Goal: Task Accomplishment & Management: Complete application form

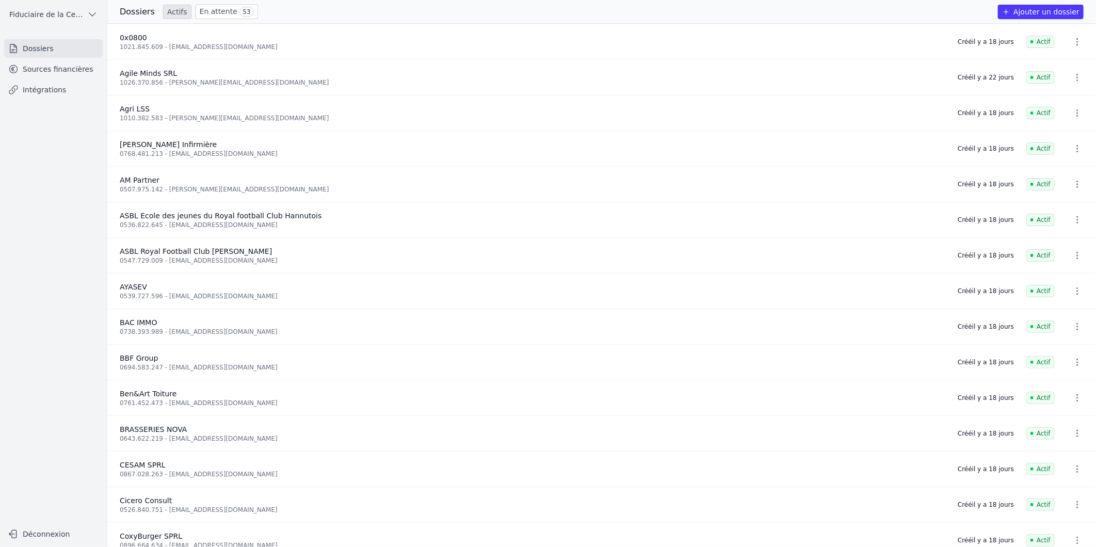
click at [33, 71] on link "Sources financières" at bounding box center [53, 69] width 99 height 19
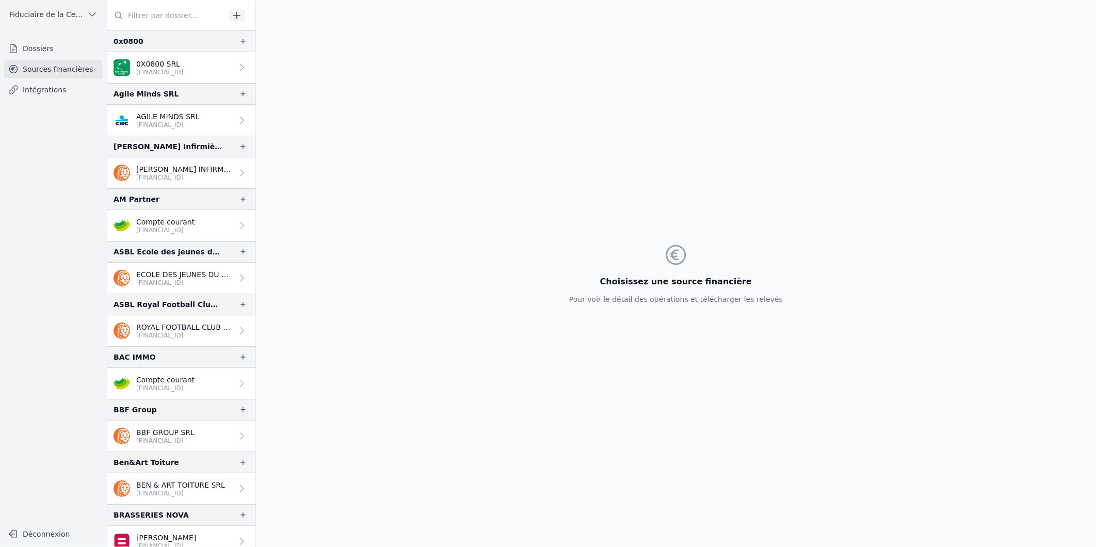
click at [157, 15] on input "text" at bounding box center [166, 15] width 118 height 19
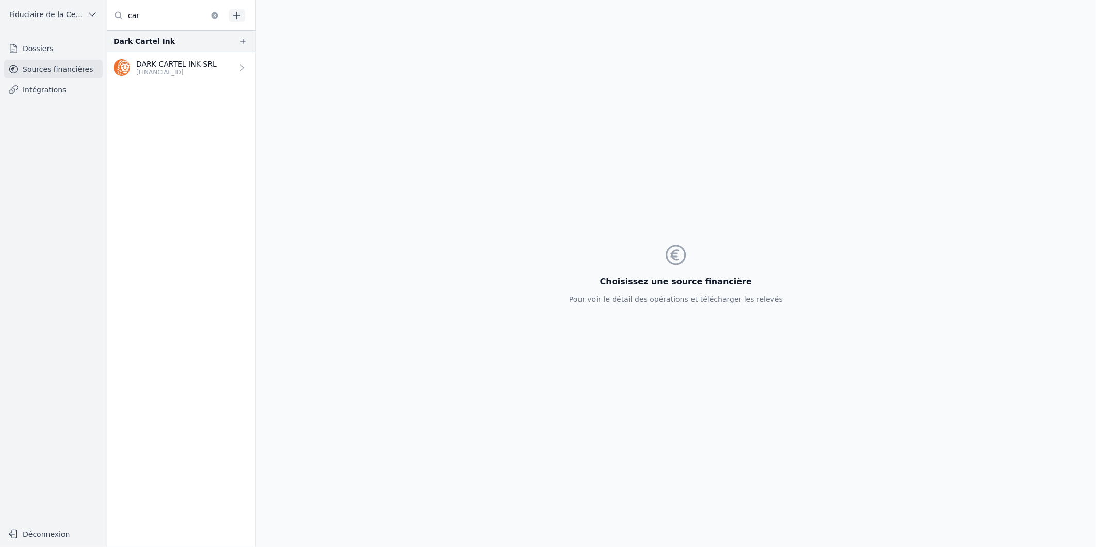
type input "car"
click at [55, 49] on link "Dossiers" at bounding box center [53, 48] width 99 height 19
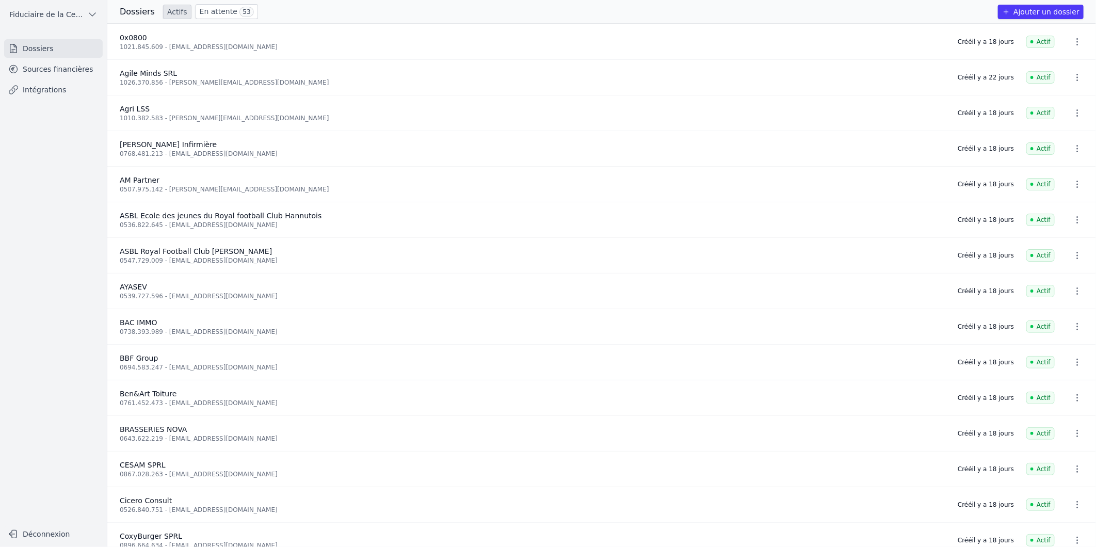
click at [208, 12] on link "En attente 53" at bounding box center [227, 11] width 62 height 15
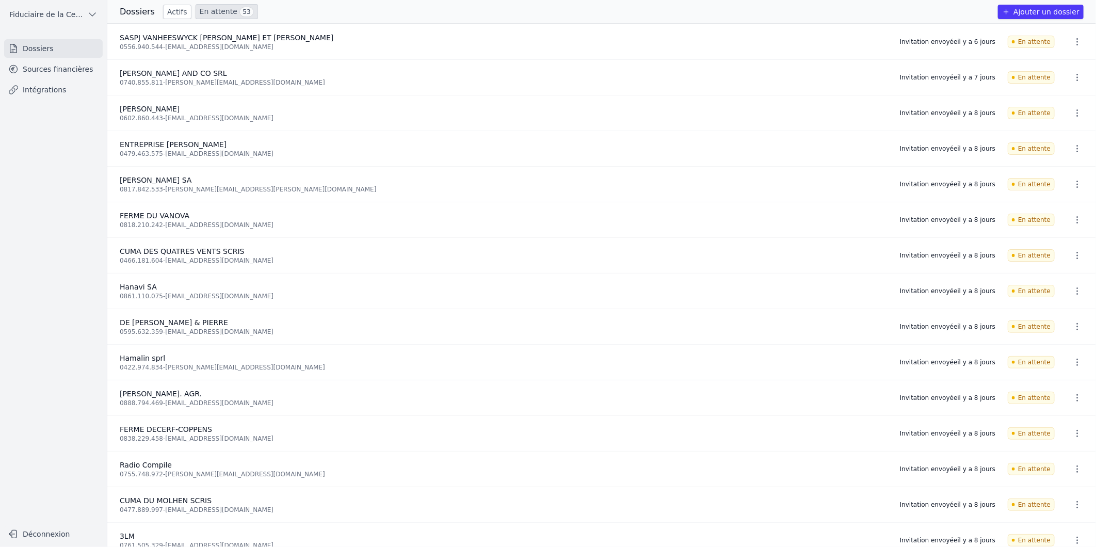
click at [78, 65] on link "Sources financières" at bounding box center [53, 69] width 99 height 19
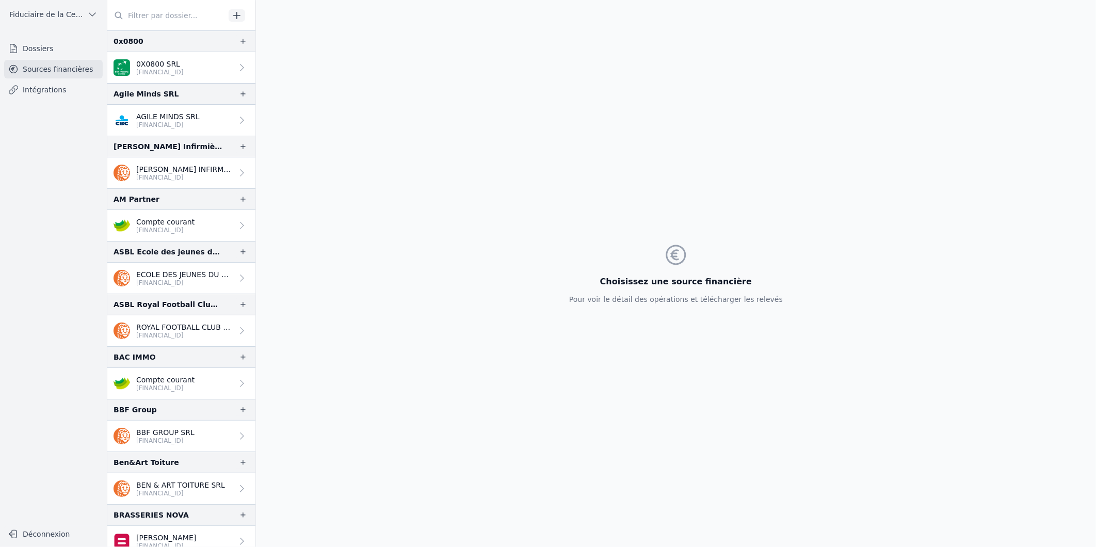
click at [165, 14] on input "text" at bounding box center [166, 15] width 118 height 19
click at [240, 13] on icon "button" at bounding box center [237, 15] width 10 height 10
click at [160, 17] on input "text" at bounding box center [166, 15] width 118 height 19
click at [24, 48] on link "Dossiers" at bounding box center [53, 48] width 99 height 19
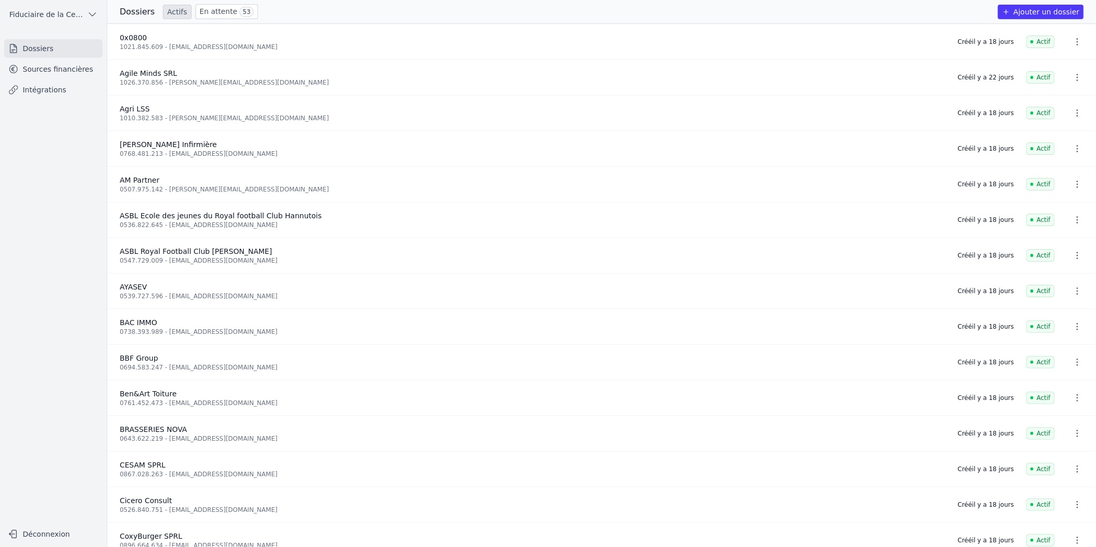
click at [227, 13] on link "En attente 53" at bounding box center [227, 11] width 62 height 15
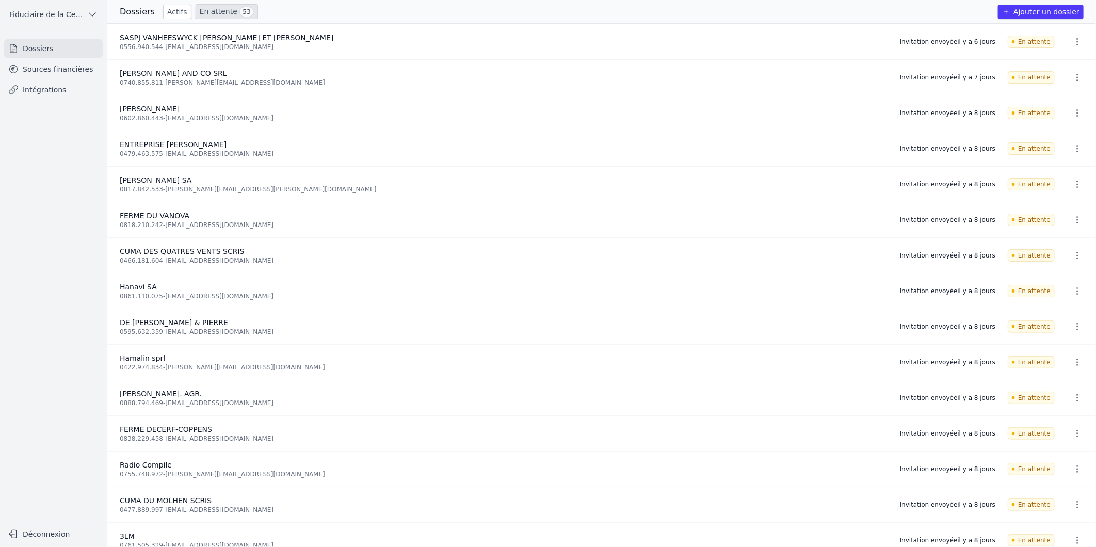
click at [164, 7] on link "Actifs" at bounding box center [177, 12] width 28 height 14
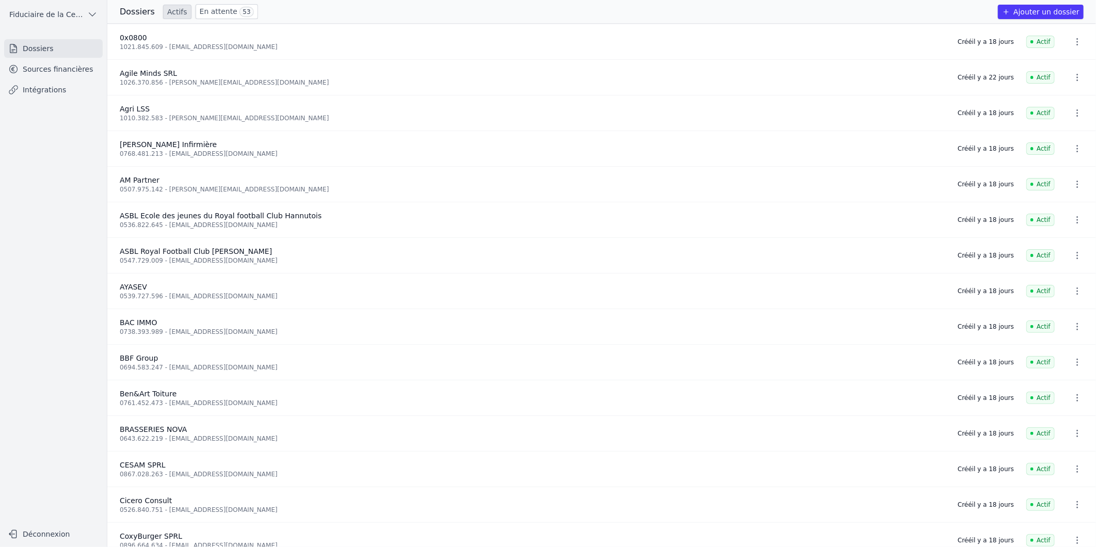
click at [224, 14] on link "En attente 53" at bounding box center [227, 11] width 62 height 15
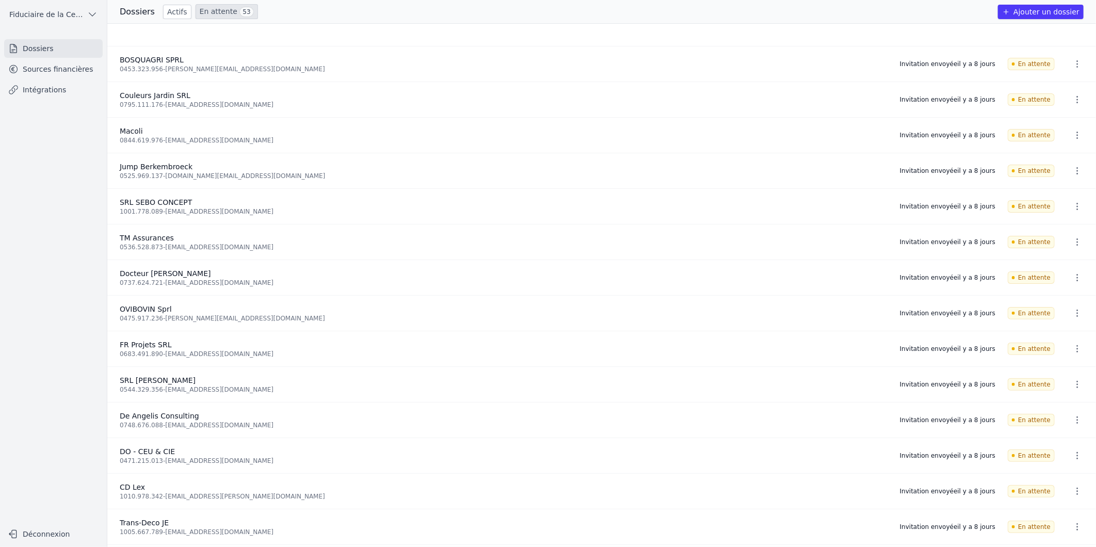
scroll to position [1256, 0]
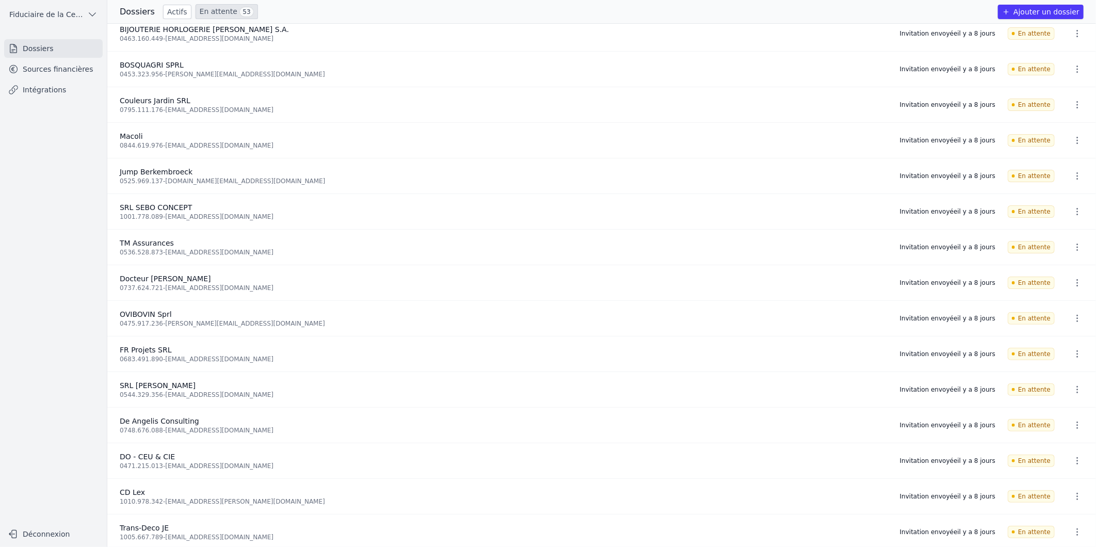
click at [1049, 8] on button "Ajouter un dossier" at bounding box center [1041, 12] width 86 height 14
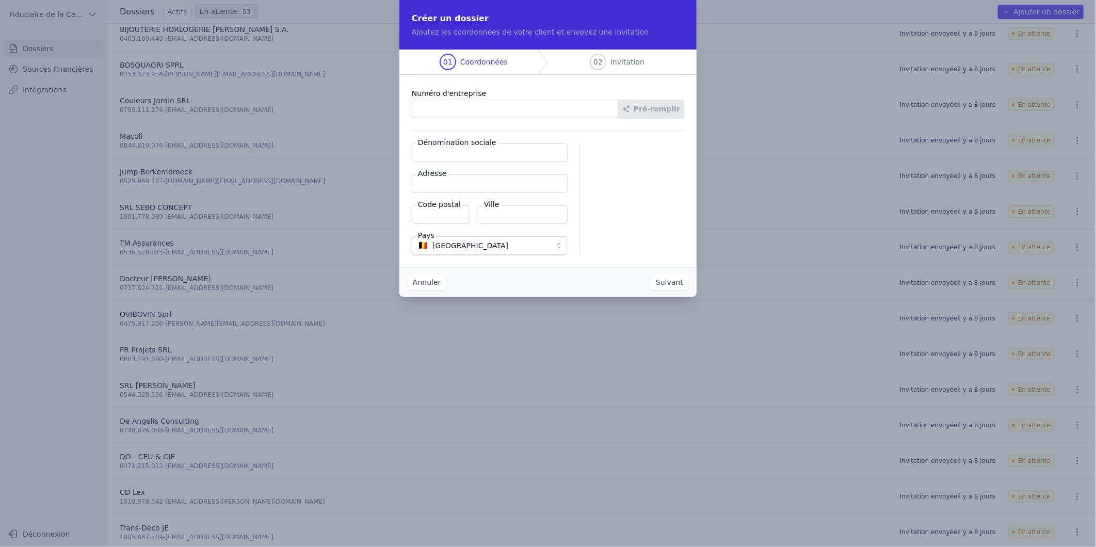
paste input "1019.716.656"
type input "1019.716.656"
click at [650, 106] on button "Pré-remplir" at bounding box center [651, 109] width 66 height 19
type input "Caro’s Cook Line SRL"
type input "Rue de Nivelles GD HT 4"
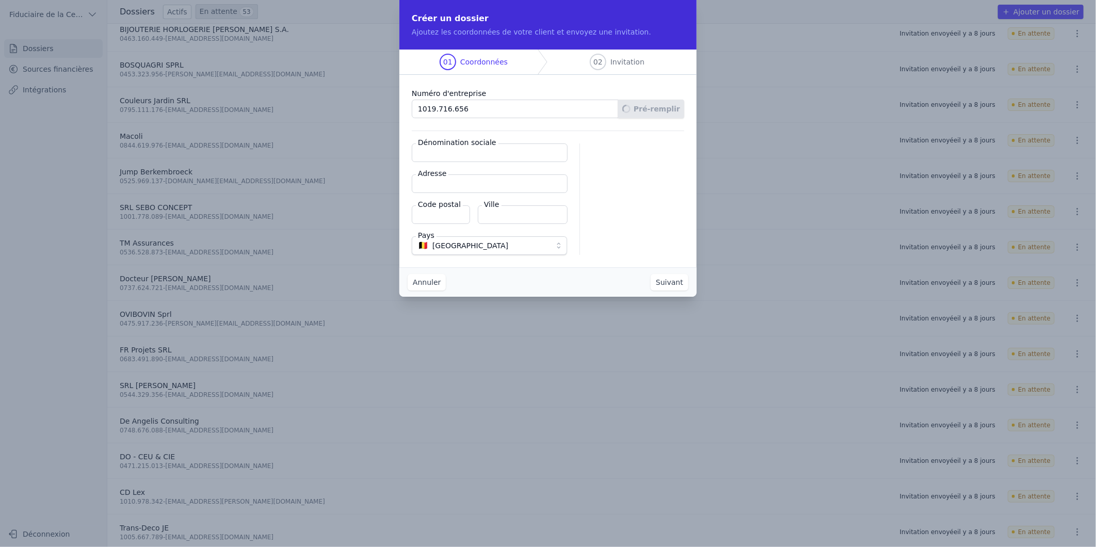
type input "4280"
type input "Hannut"
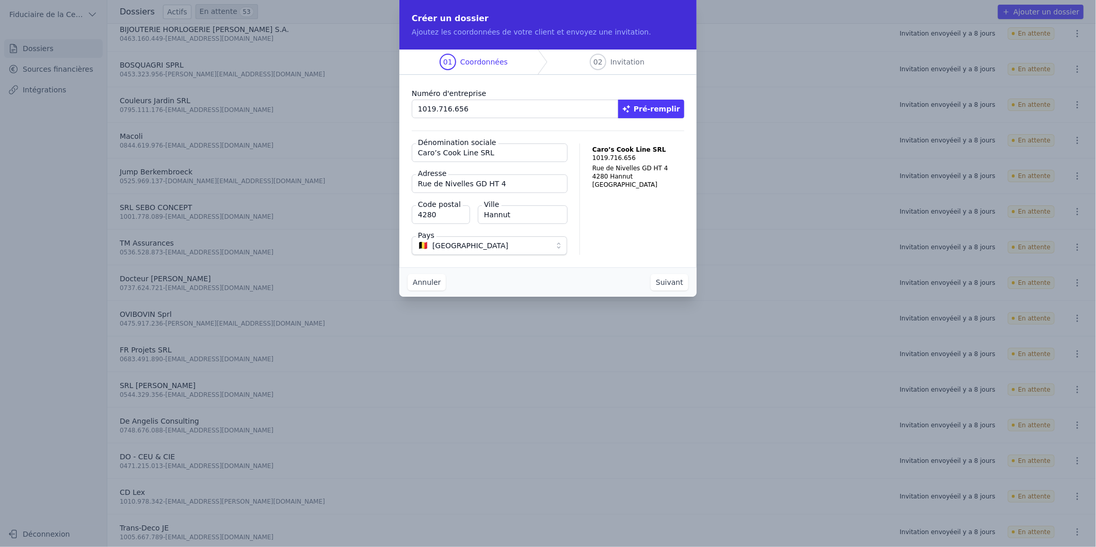
click at [674, 284] on button "Suivant" at bounding box center [670, 282] width 38 height 17
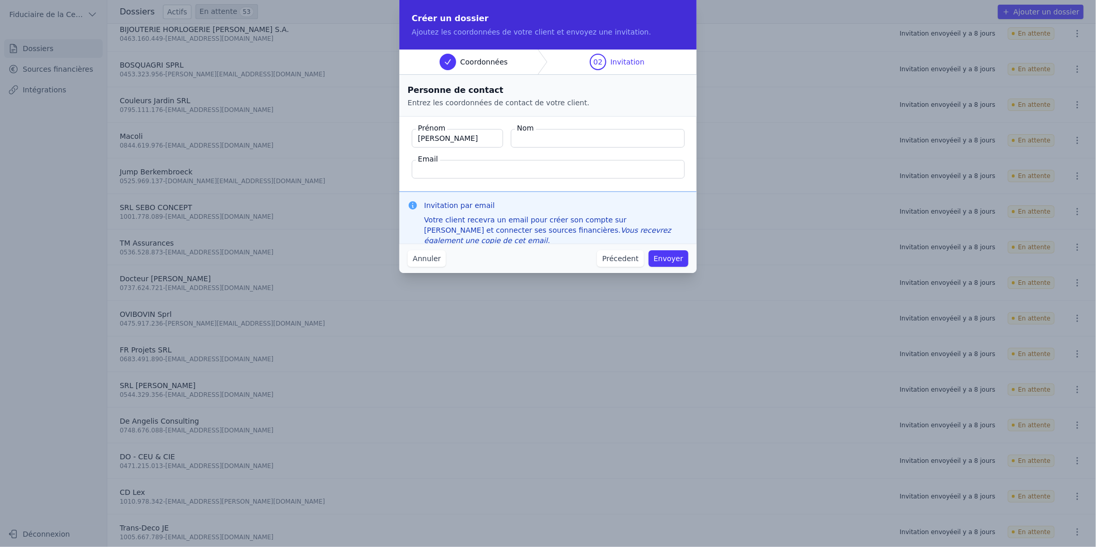
type input "Caroline"
type input "Cornez"
paste input "carcor2409@gmail.com"
type input "carcor2409@gmail.com"
click at [670, 258] on button "Envoyer" at bounding box center [669, 258] width 40 height 17
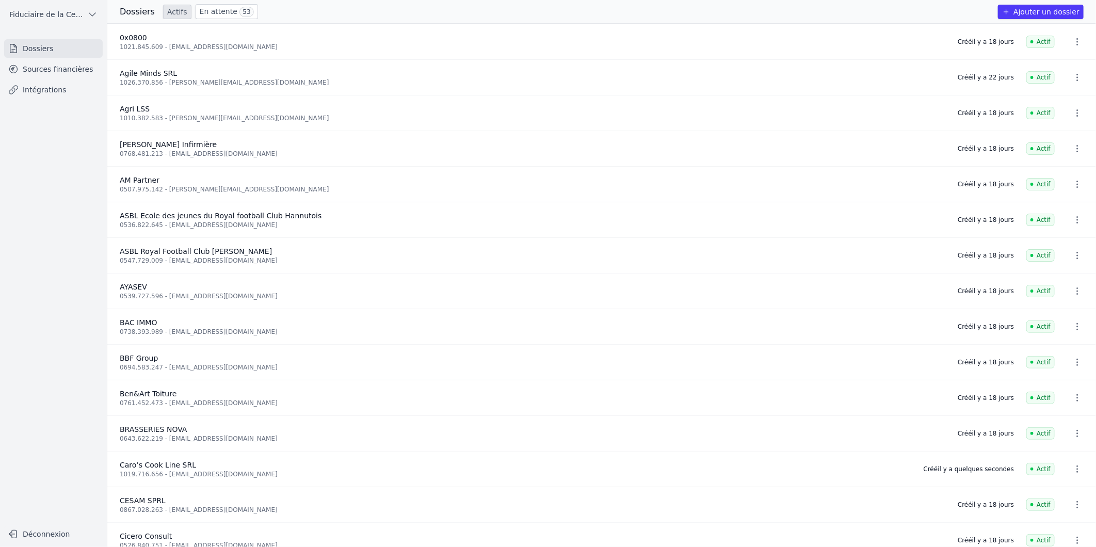
click at [161, 463] on span "Caro’s Cook Line SRL" at bounding box center [158, 465] width 76 height 8
click at [76, 66] on link "Sources financières" at bounding box center [53, 69] width 99 height 19
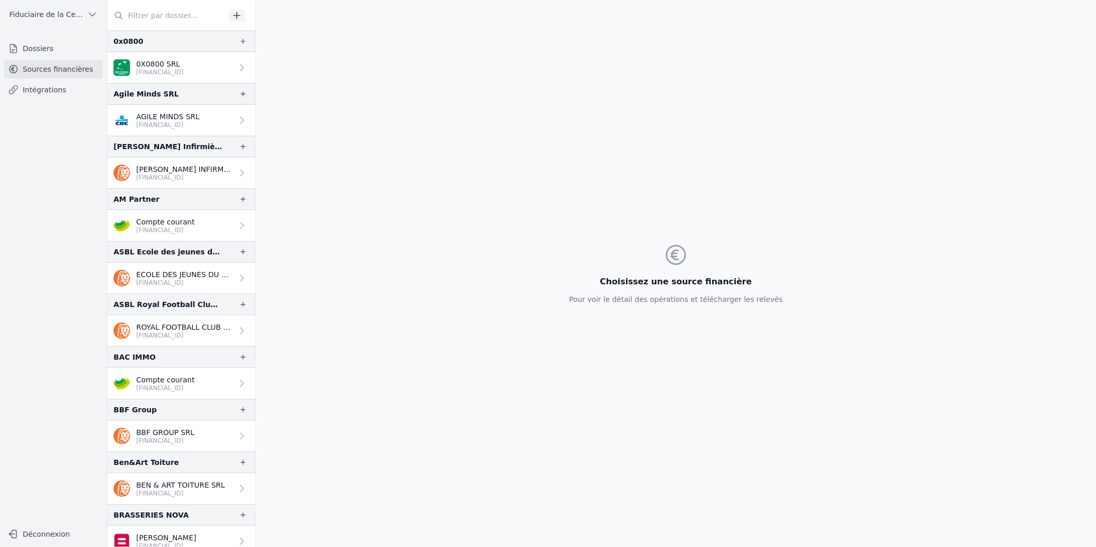
click at [149, 8] on input "text" at bounding box center [166, 15] width 118 height 19
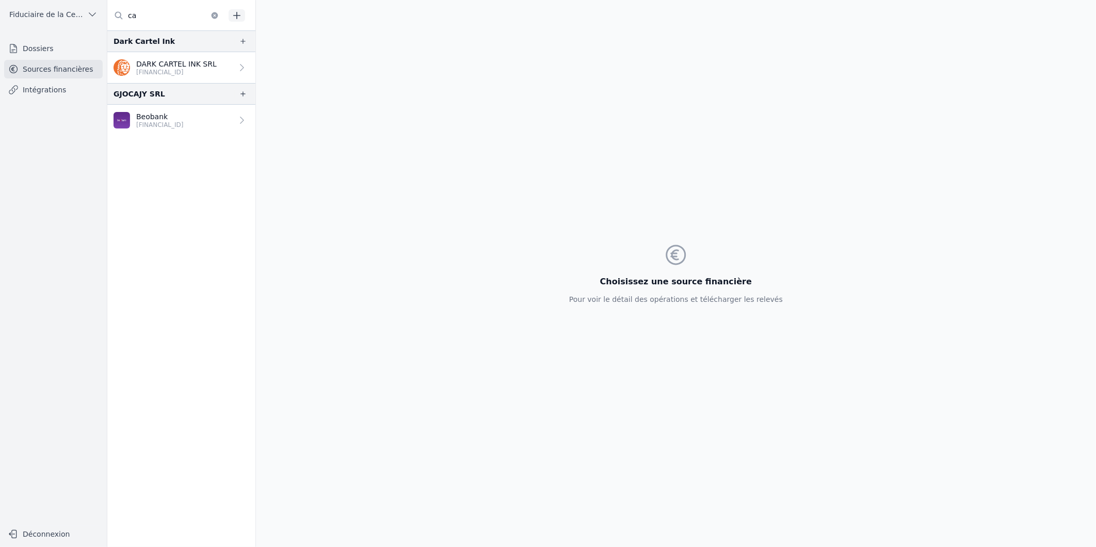
type input "c"
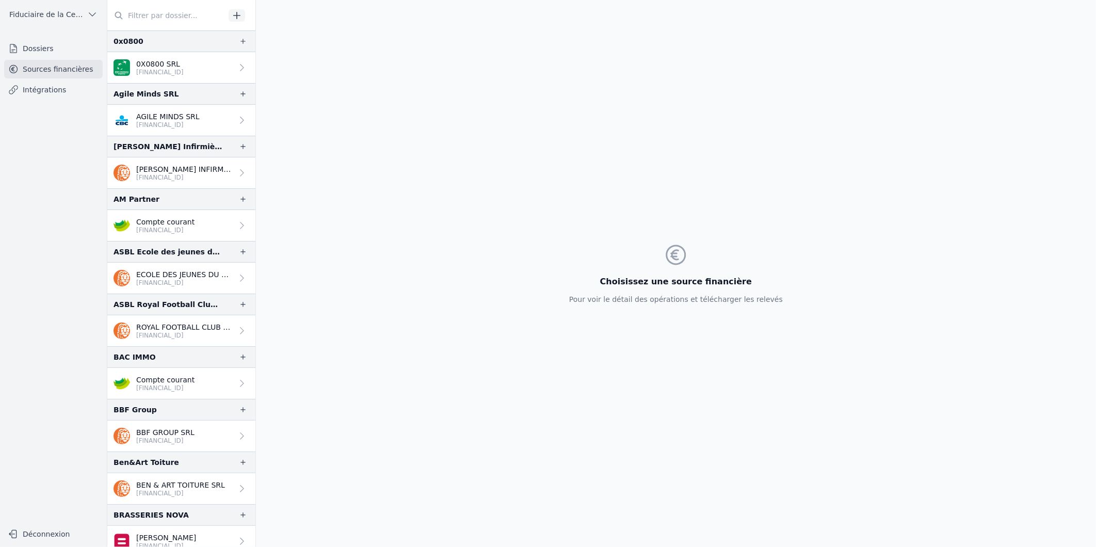
click at [31, 50] on link "Dossiers" at bounding box center [53, 48] width 99 height 19
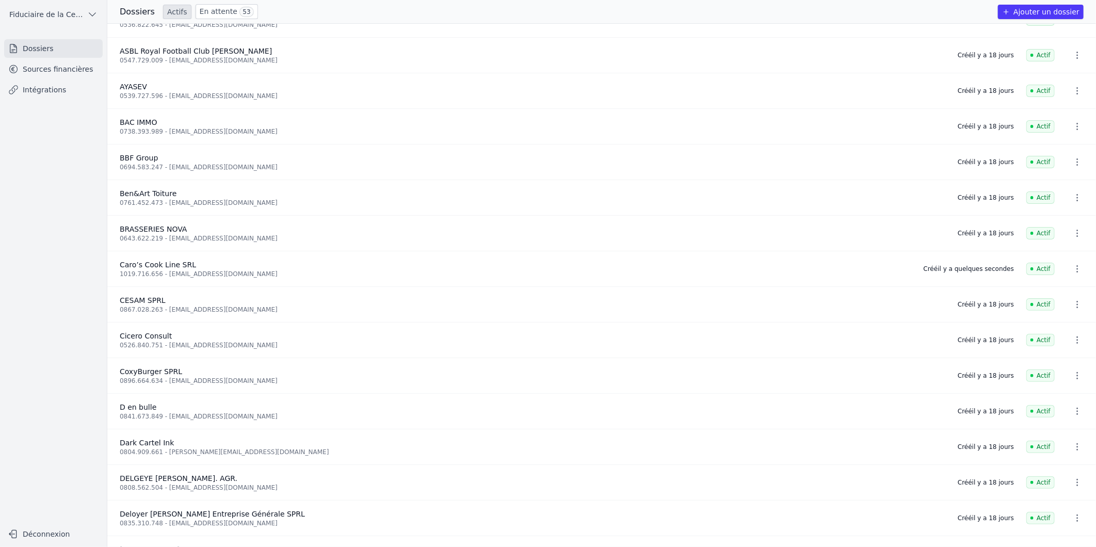
scroll to position [172, 0]
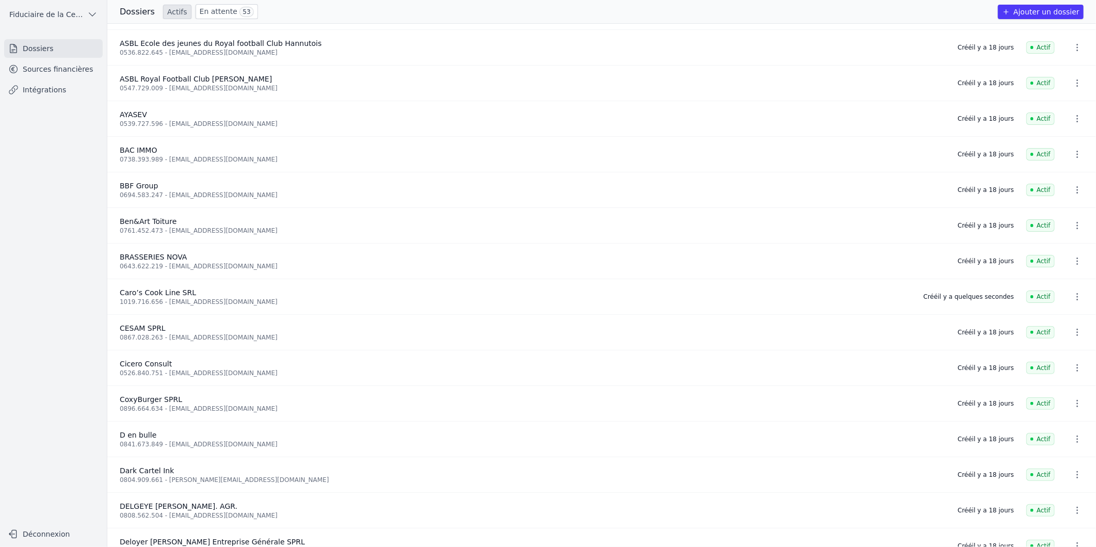
click at [1073, 297] on icon "button" at bounding box center [1078, 297] width 10 height 10
click at [123, 293] on div at bounding box center [548, 273] width 1096 height 547
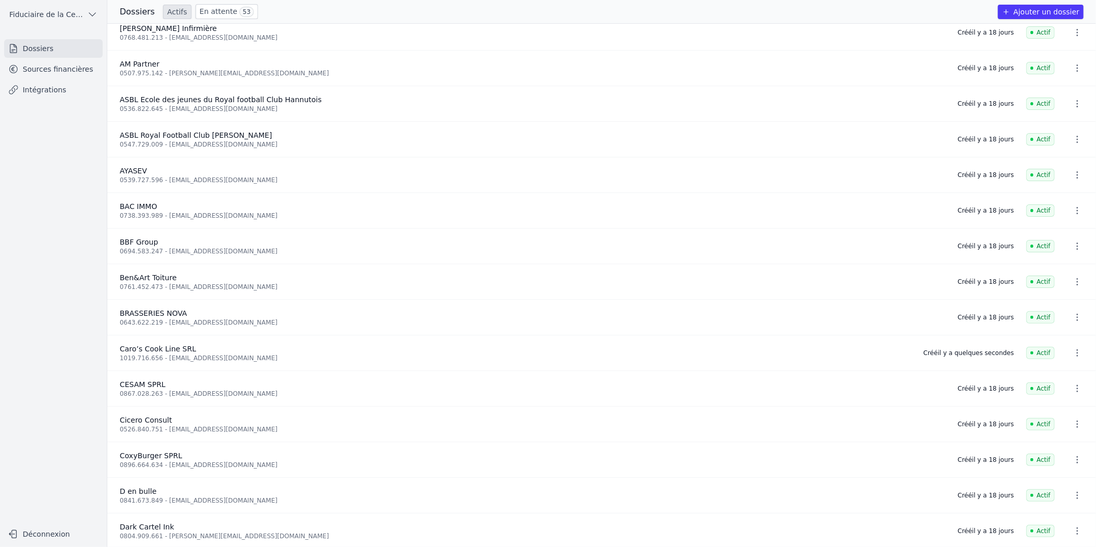
scroll to position [115, 0]
click at [22, 50] on link "Dossiers" at bounding box center [53, 48] width 99 height 19
click at [38, 67] on link "Sources financières" at bounding box center [53, 69] width 99 height 19
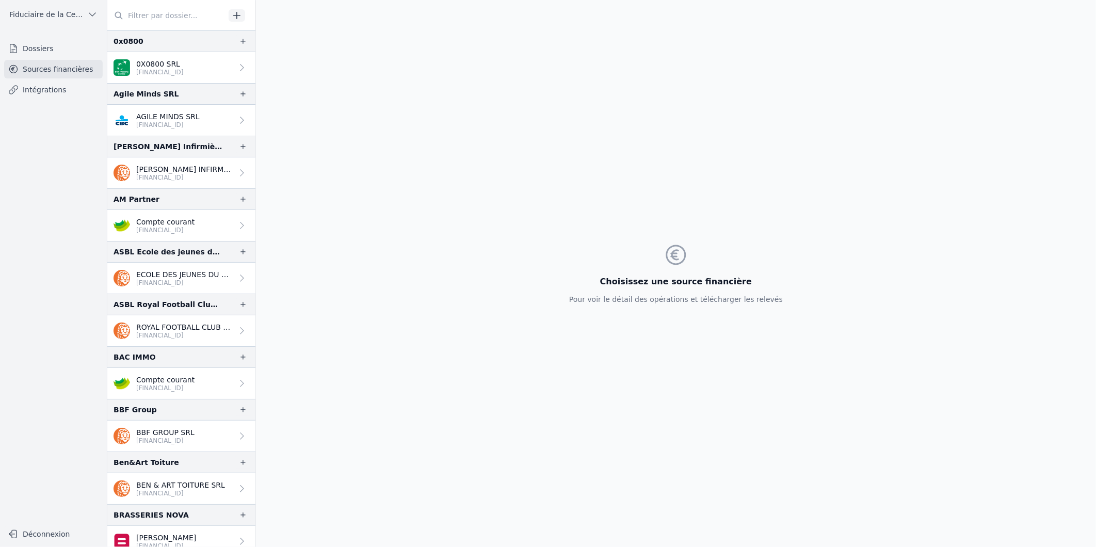
click at [151, 17] on input "text" at bounding box center [166, 15] width 118 height 19
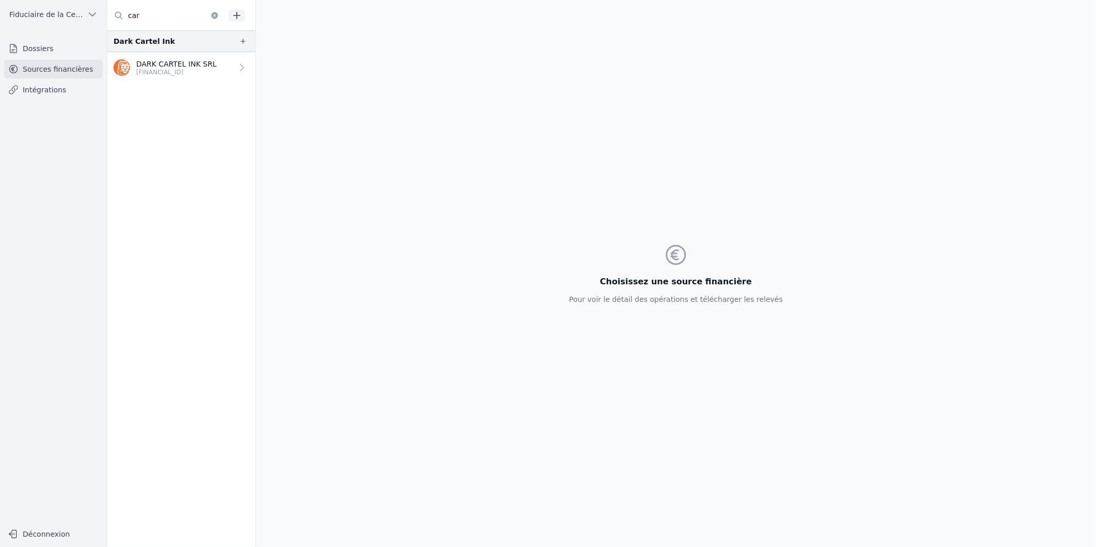
click at [166, 18] on input "car" at bounding box center [166, 15] width 118 height 19
type input "c"
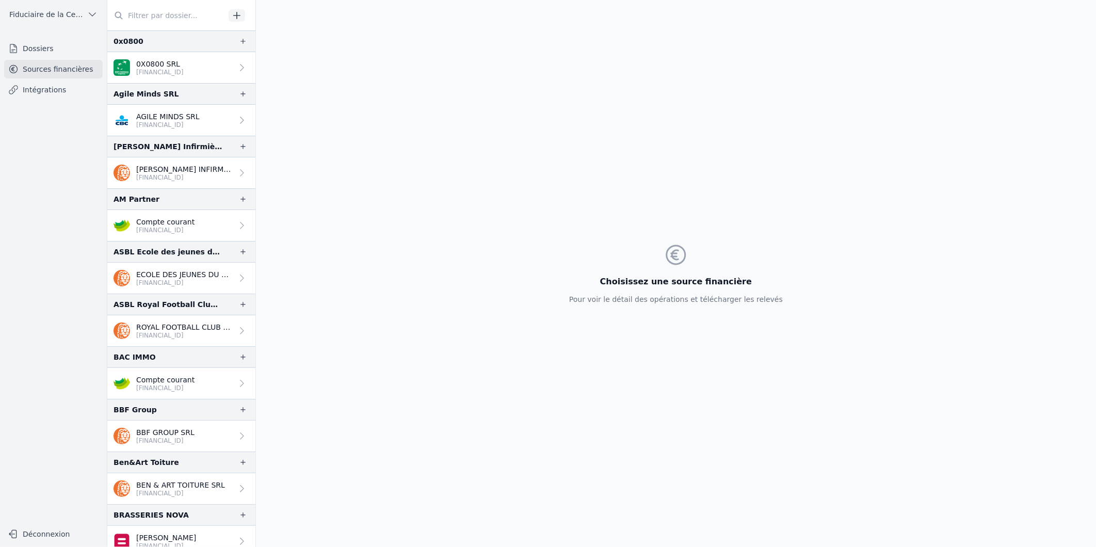
click at [32, 47] on link "Dossiers" at bounding box center [53, 48] width 99 height 19
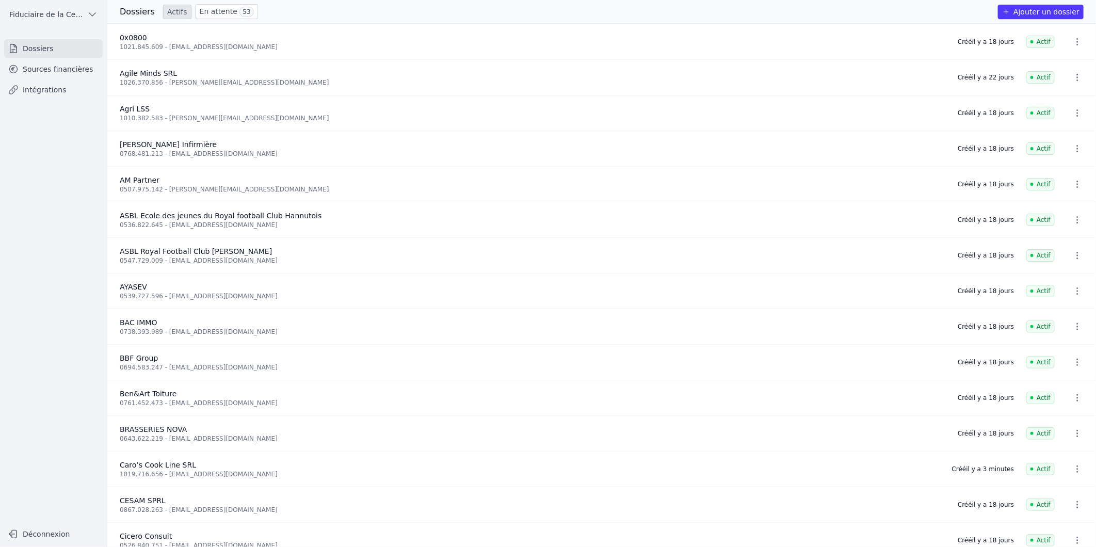
click at [30, 68] on link "Sources financières" at bounding box center [53, 69] width 99 height 19
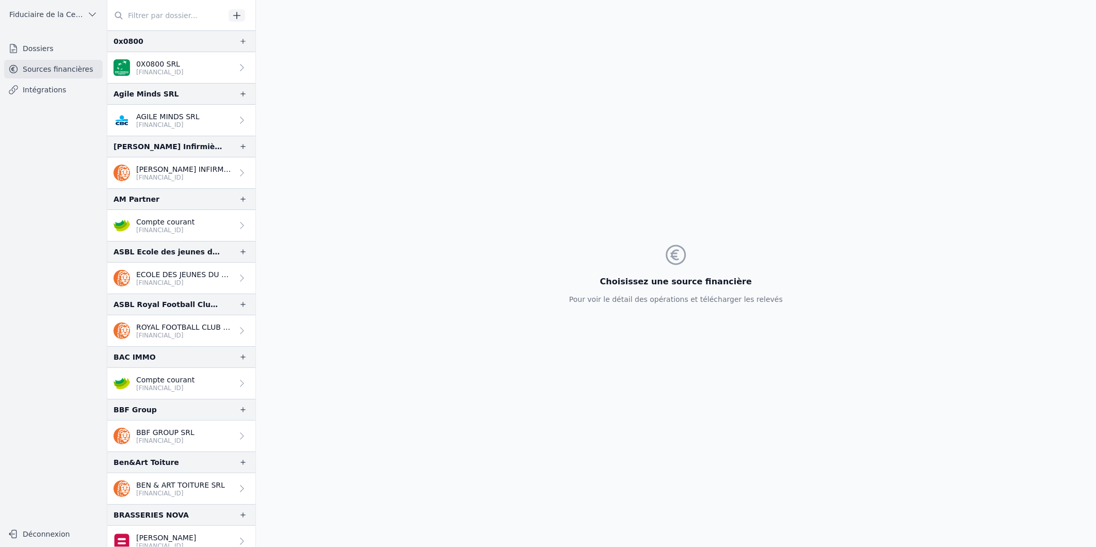
click at [180, 13] on input "text" at bounding box center [166, 15] width 118 height 19
click at [44, 42] on link "Dossiers" at bounding box center [53, 48] width 99 height 19
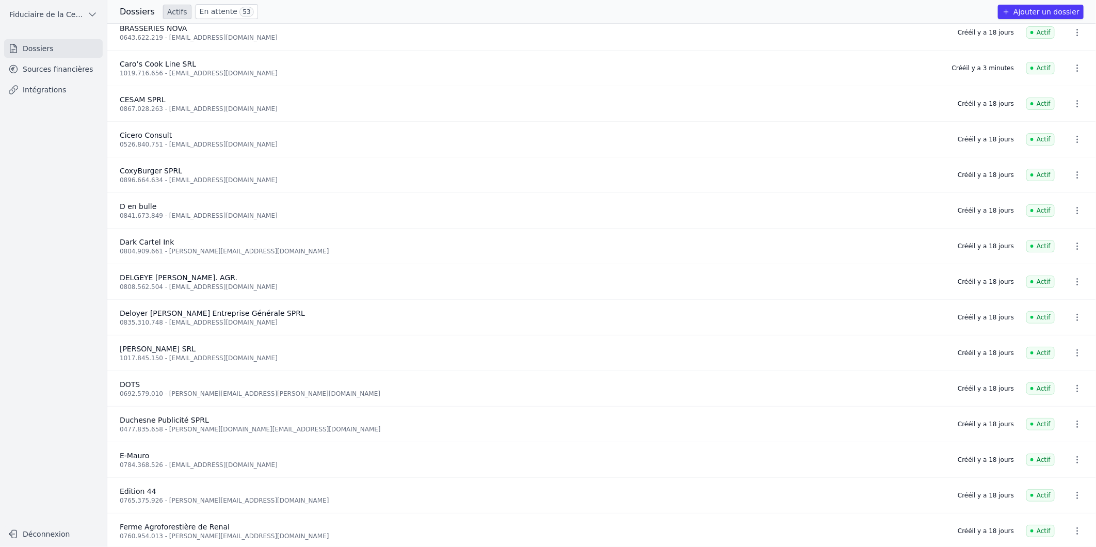
scroll to position [344, 0]
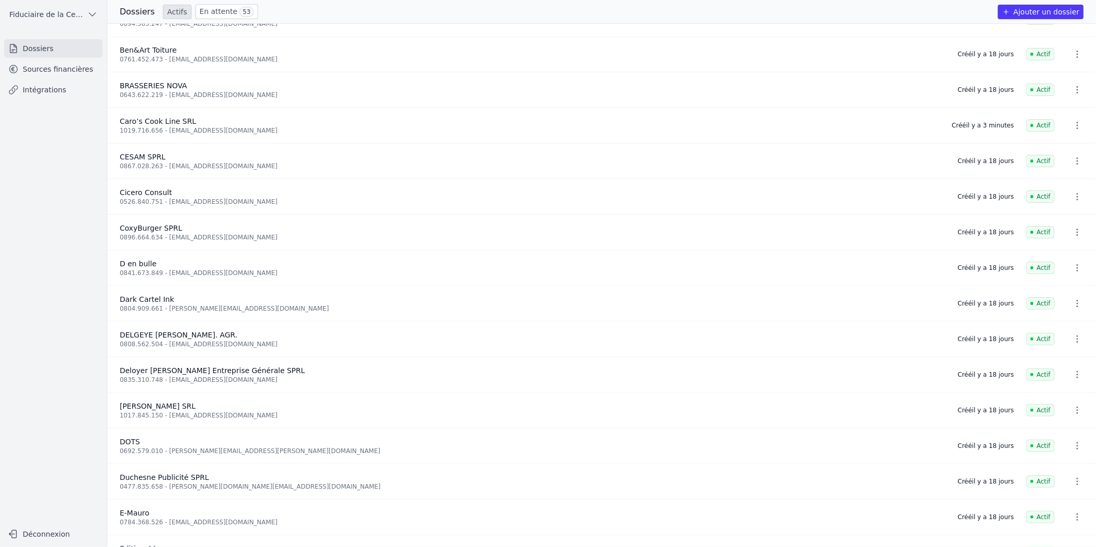
click at [55, 73] on link "Sources financières" at bounding box center [53, 69] width 99 height 19
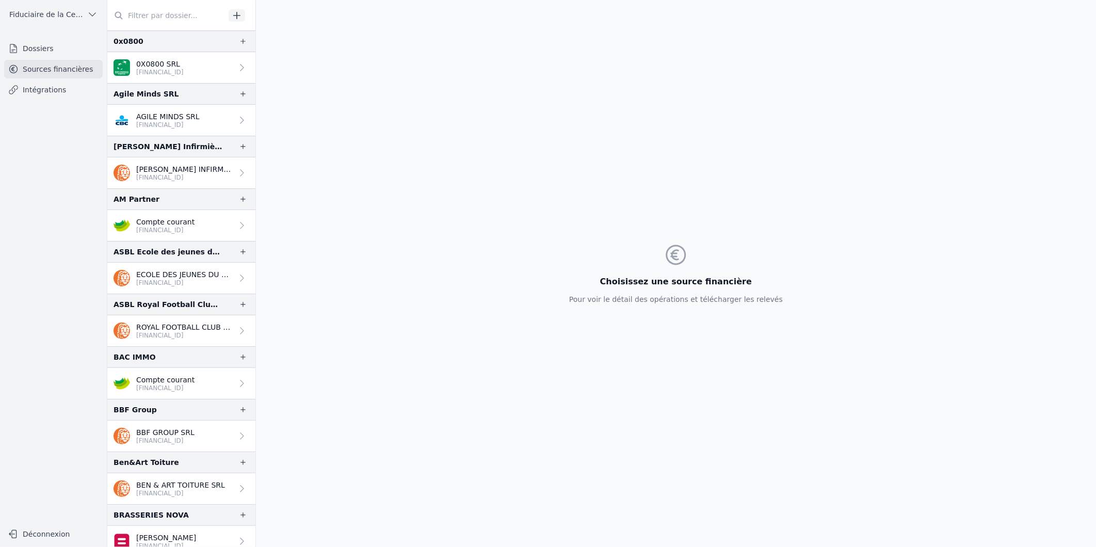
click at [146, 13] on input "text" at bounding box center [166, 15] width 118 height 19
click at [155, 17] on input "text" at bounding box center [166, 15] width 118 height 19
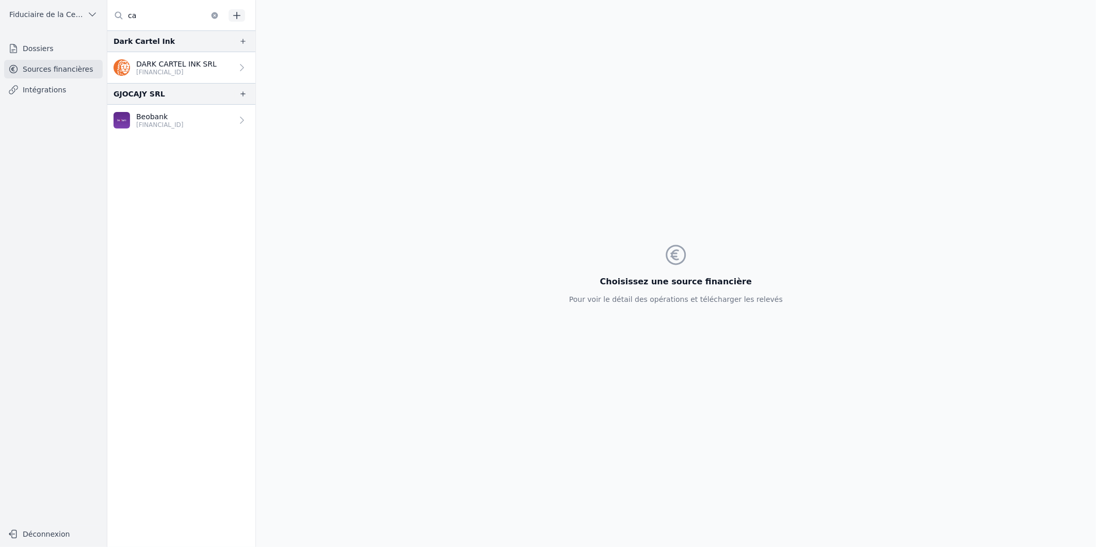
type input "c"
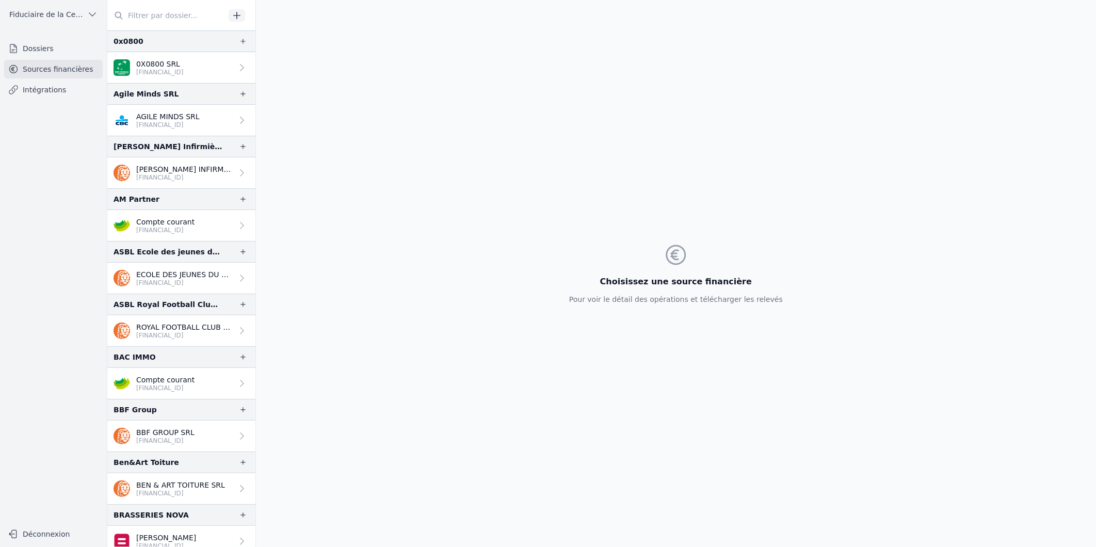
click at [44, 71] on link "Sources financières" at bounding box center [53, 69] width 99 height 19
click at [49, 94] on link "Intégrations" at bounding box center [53, 90] width 99 height 19
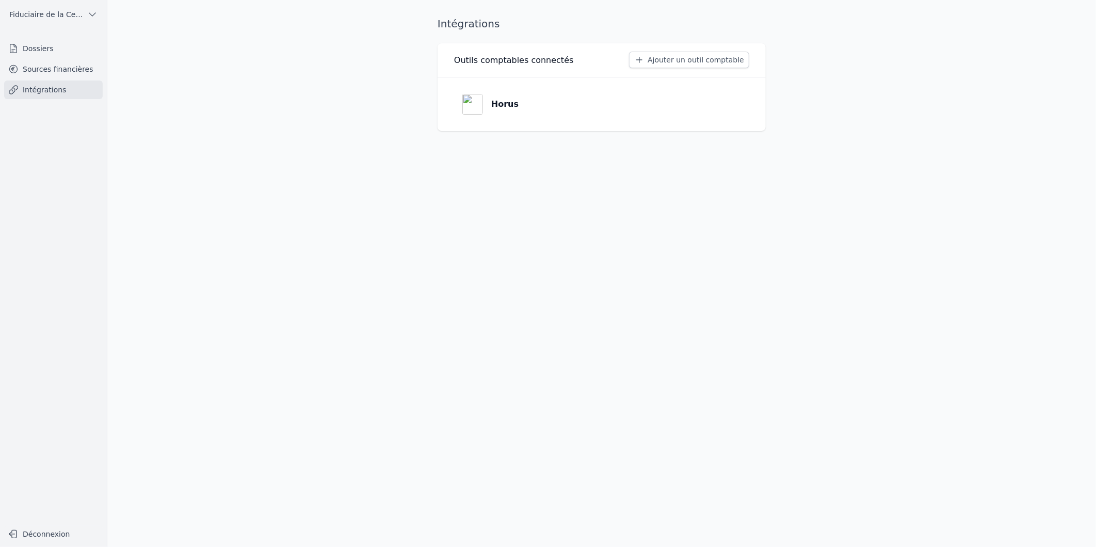
click at [22, 50] on link "Dossiers" at bounding box center [53, 48] width 99 height 19
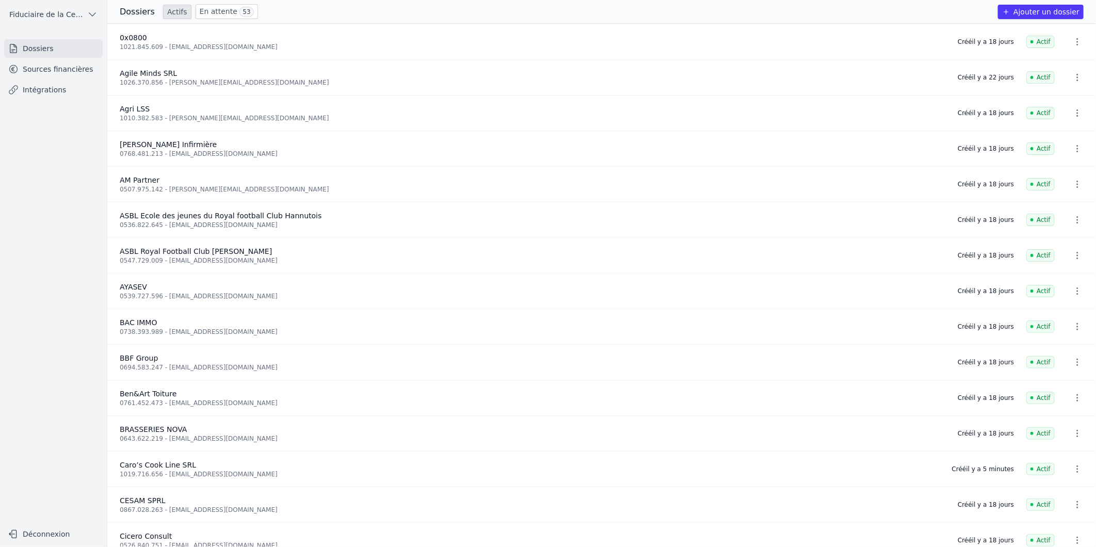
click at [222, 4] on link "En attente 53" at bounding box center [227, 11] width 62 height 15
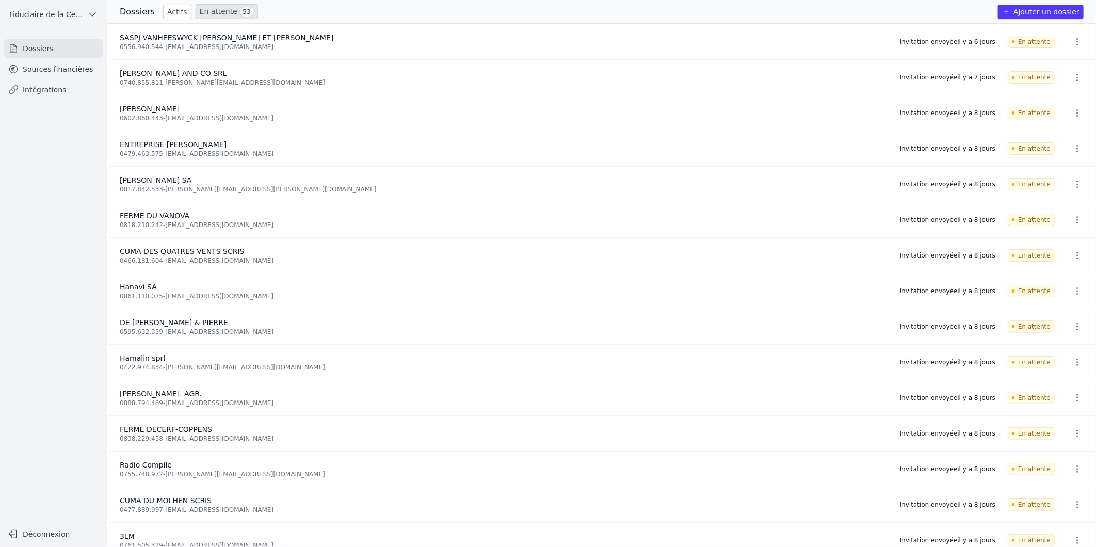
click at [182, 9] on link "Actifs" at bounding box center [177, 12] width 28 height 14
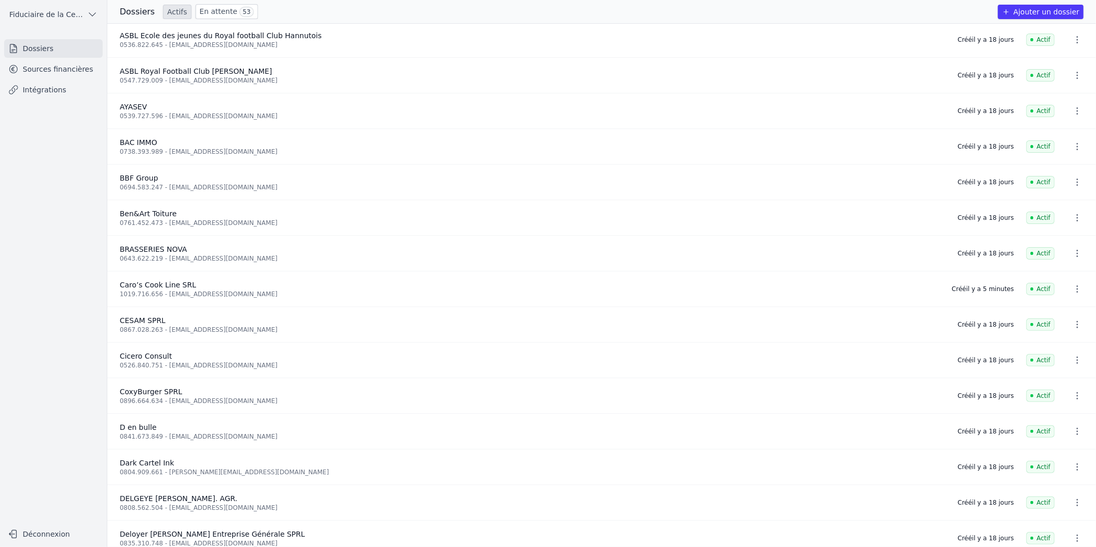
scroll to position [172, 0]
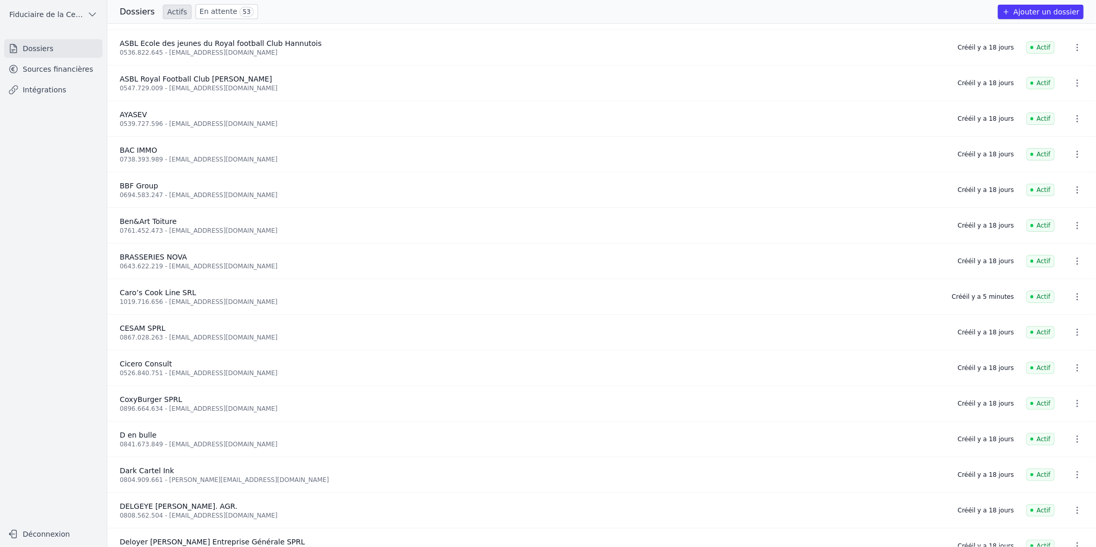
click at [62, 65] on link "Sources financières" at bounding box center [53, 69] width 99 height 19
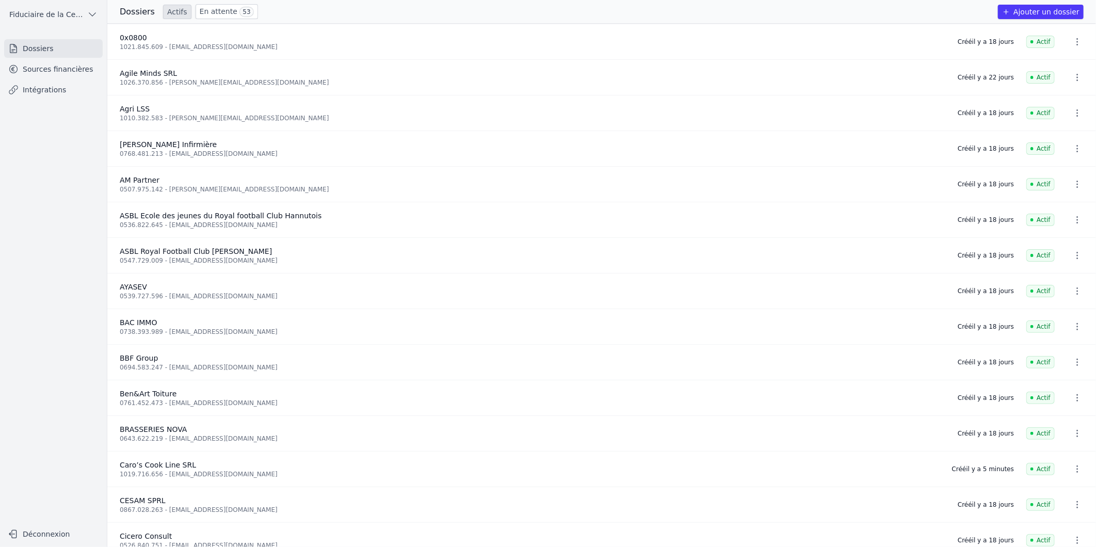
click at [46, 73] on link "Sources financières" at bounding box center [53, 69] width 99 height 19
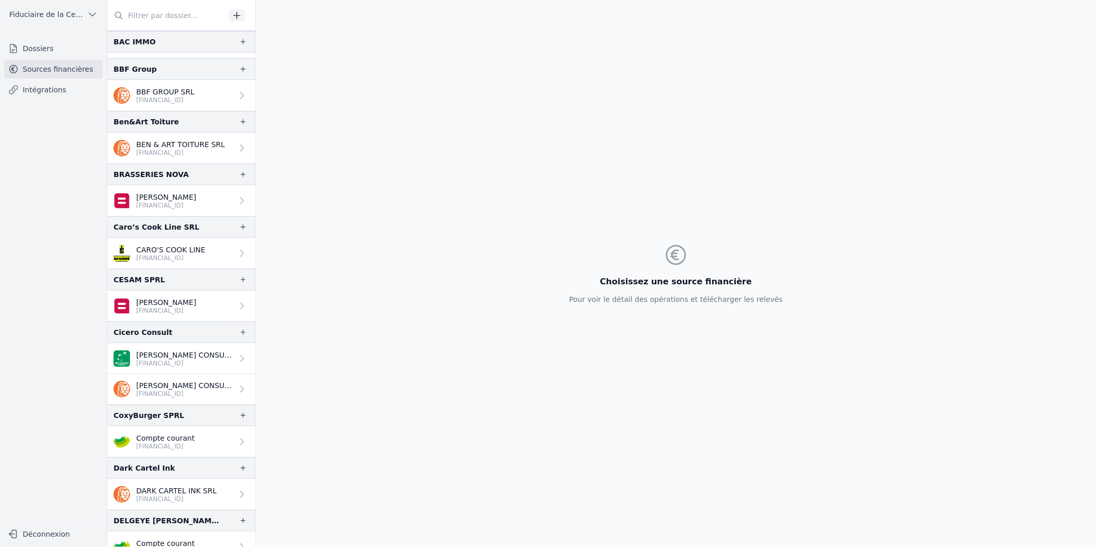
scroll to position [344, 0]
click at [185, 250] on p "CARO'S COOK LINE" at bounding box center [170, 248] width 69 height 10
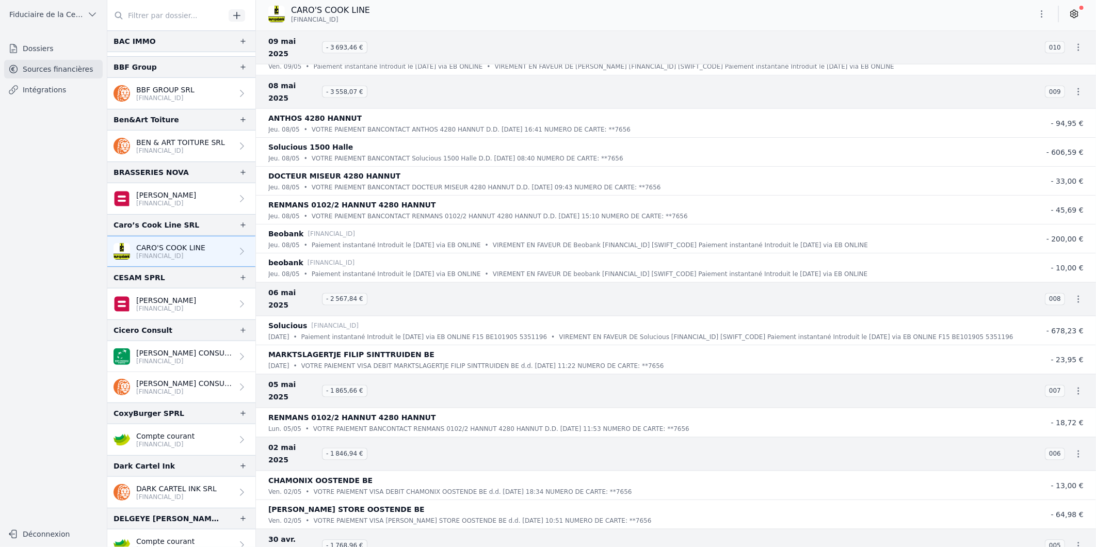
scroll to position [6133, 0]
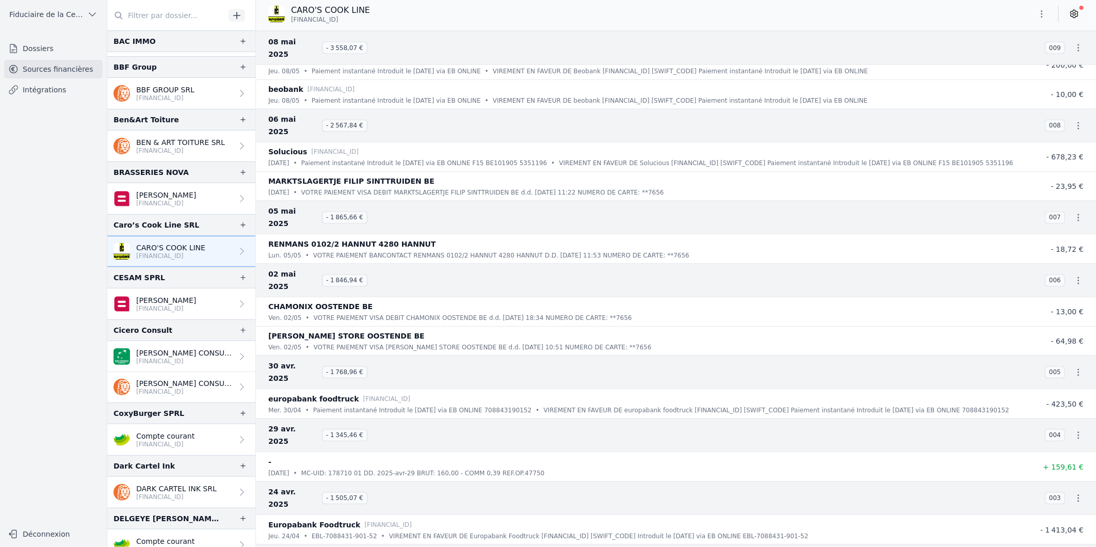
click at [1045, 15] on icon "button" at bounding box center [1042, 14] width 10 height 10
click at [1083, 44] on div at bounding box center [548, 273] width 1096 height 547
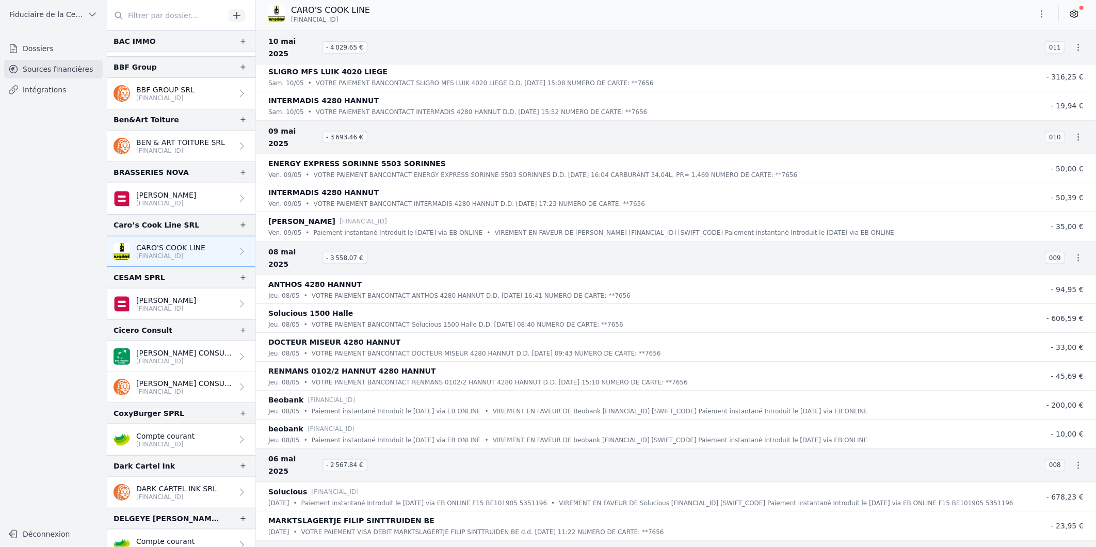
scroll to position [5788, 0]
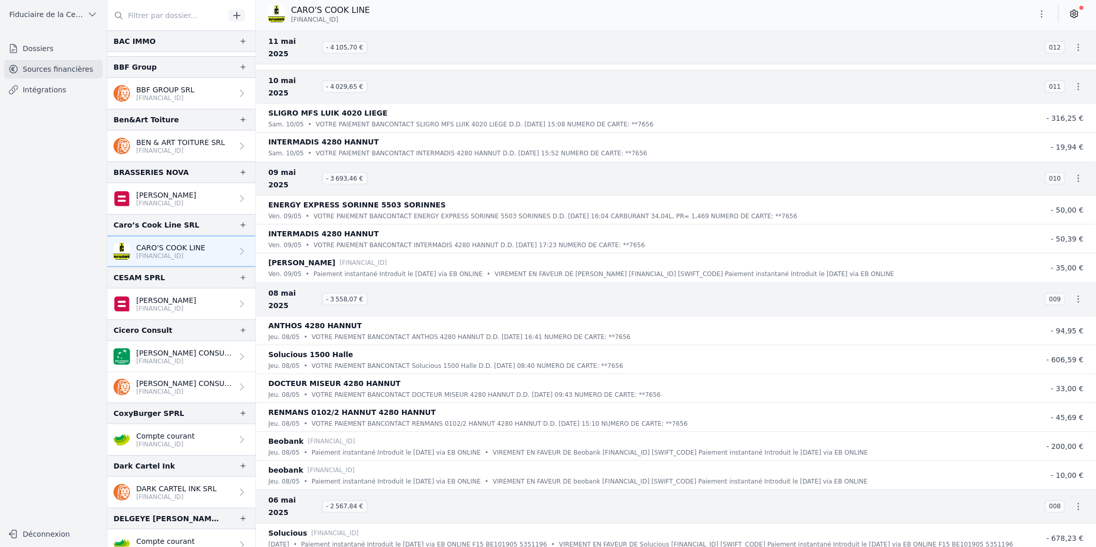
click at [1077, 11] on icon at bounding box center [1074, 14] width 7 height 8
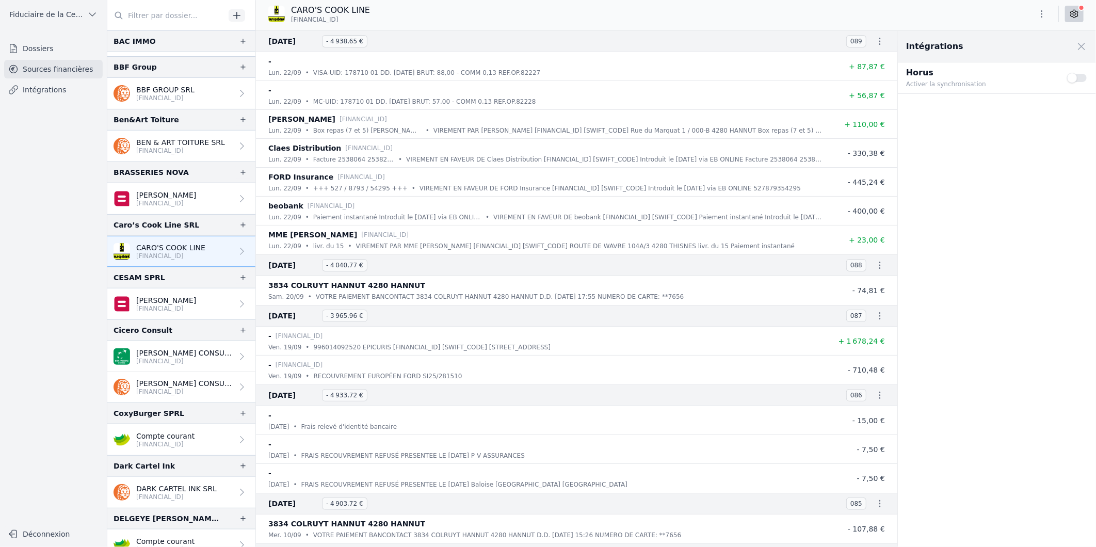
click at [1080, 79] on button "Use setting" at bounding box center [1078, 78] width 21 height 10
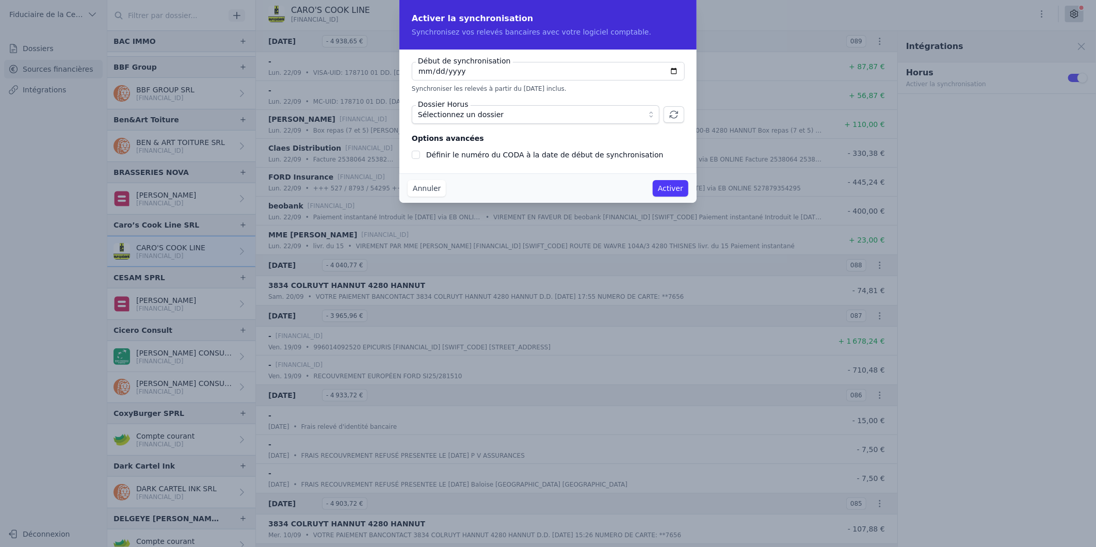
click at [551, 117] on span "Sélectionnez un dossier" at bounding box center [528, 114] width 221 height 12
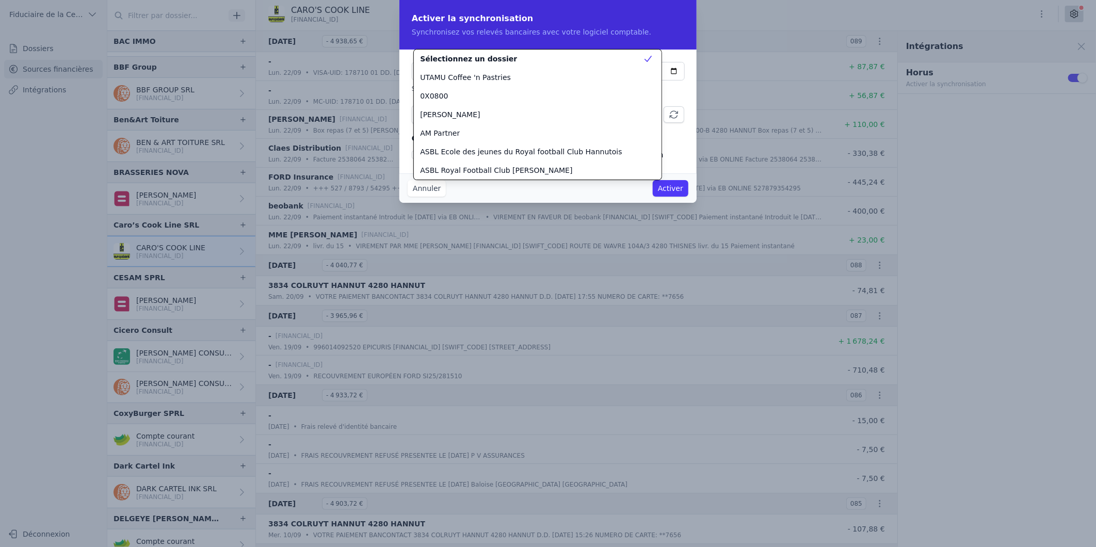
scroll to position [501, 0]
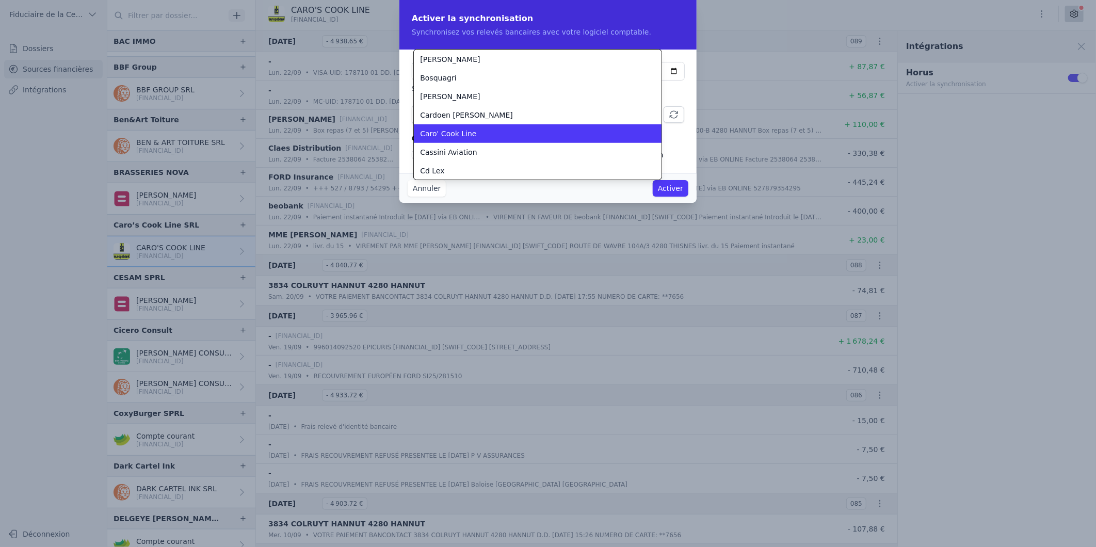
click at [519, 129] on div "Caro' Cook Line" at bounding box center [531, 134] width 223 height 10
checkbox input "false"
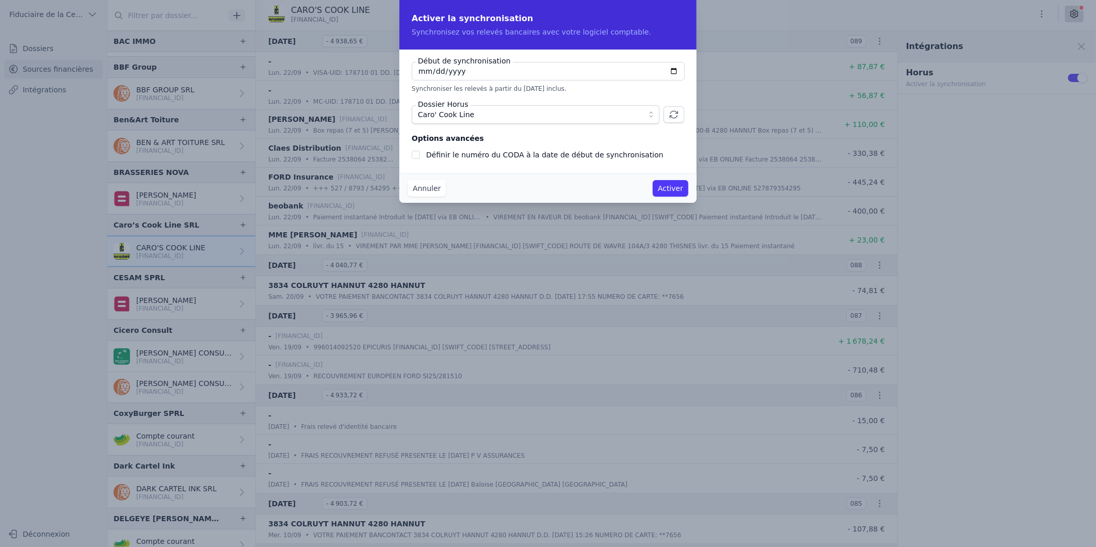
click at [674, 72] on input "2025-09-23" at bounding box center [548, 71] width 273 height 19
type input "2024-03-01"
click at [673, 189] on button "Activer" at bounding box center [671, 188] width 36 height 17
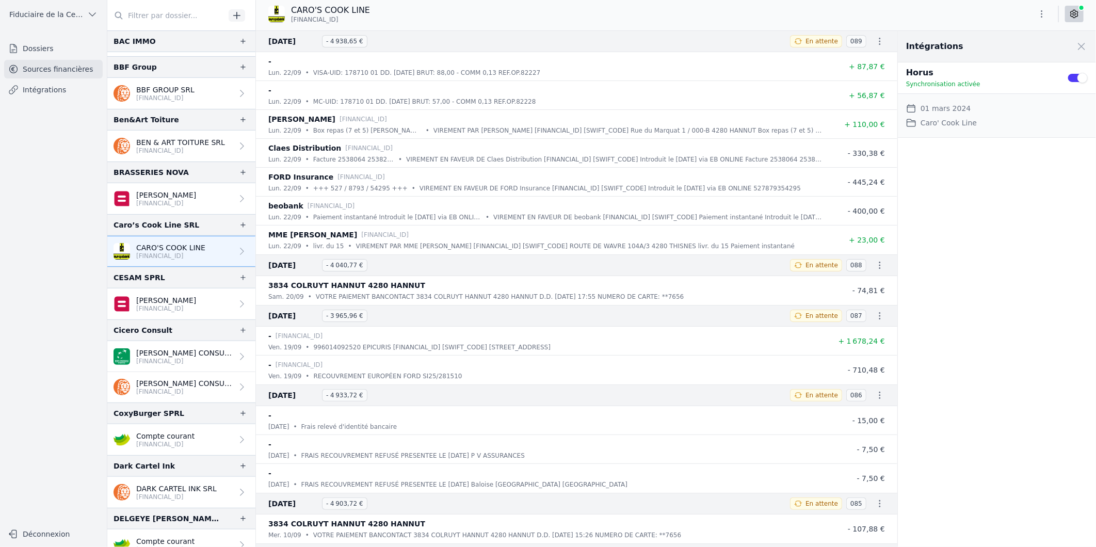
click at [193, 201] on p "[FINANCIAL_ID]" at bounding box center [166, 203] width 60 height 8
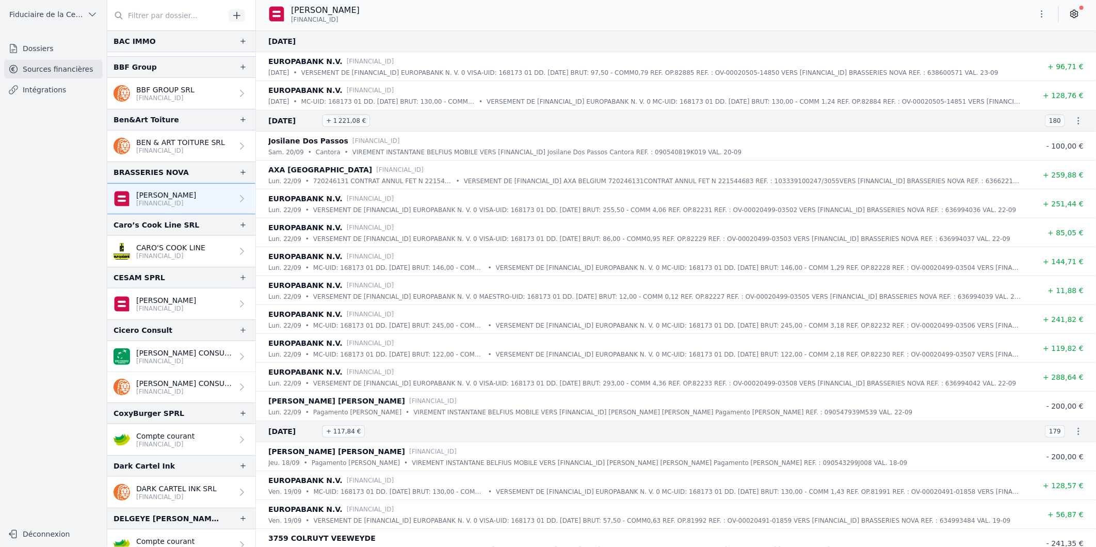
click at [177, 254] on p "[FINANCIAL_ID]" at bounding box center [170, 256] width 69 height 8
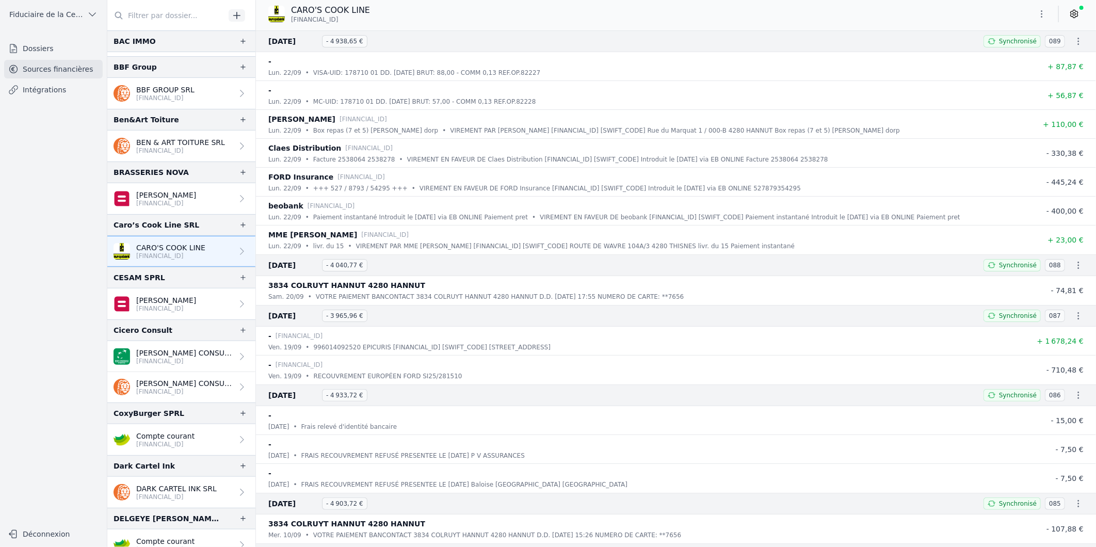
click at [243, 256] on link "CARO'S COOK LINE [FINANCIAL_ID]" at bounding box center [181, 251] width 148 height 31
click at [182, 229] on div "Caro’s Cook Line SRL" at bounding box center [181, 225] width 148 height 22
click at [163, 248] on p "CARO'S COOK LINE" at bounding box center [170, 248] width 69 height 10
click at [43, 43] on link "Dossiers" at bounding box center [53, 48] width 99 height 19
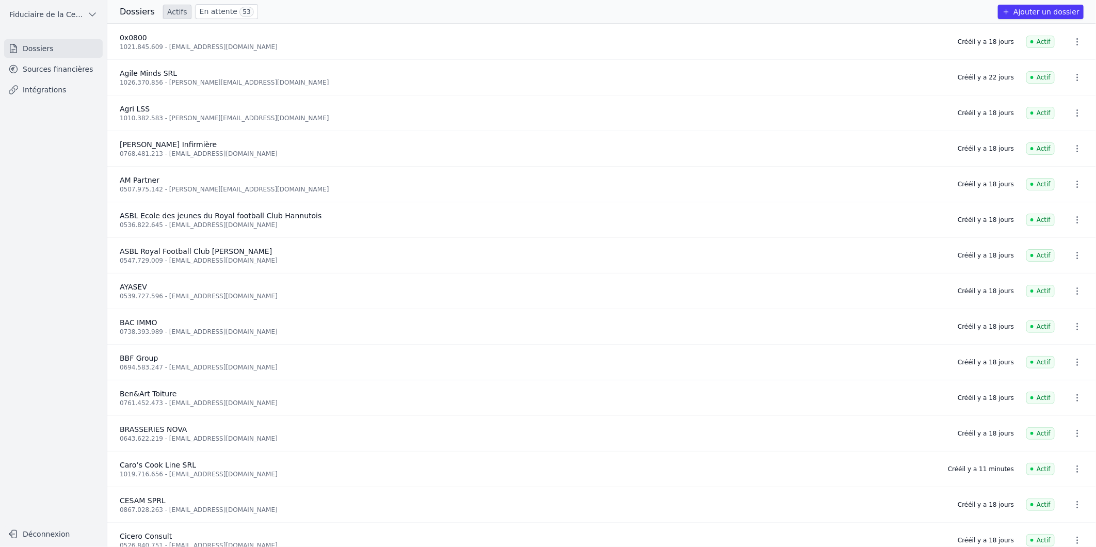
click at [40, 69] on link "Sources financières" at bounding box center [53, 69] width 99 height 19
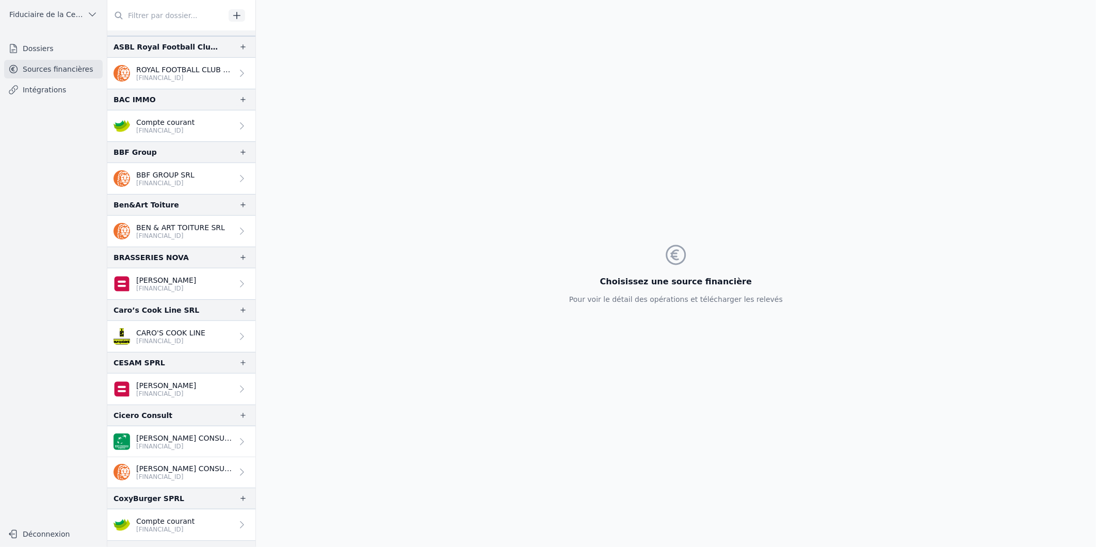
scroll to position [321, 0]
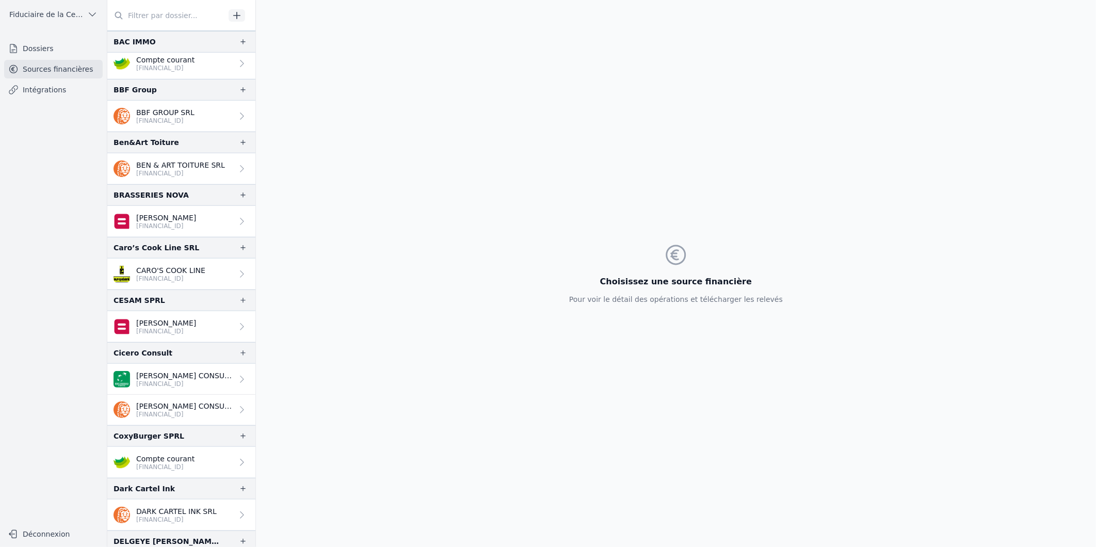
click at [160, 220] on p "[PERSON_NAME]" at bounding box center [166, 218] width 60 height 10
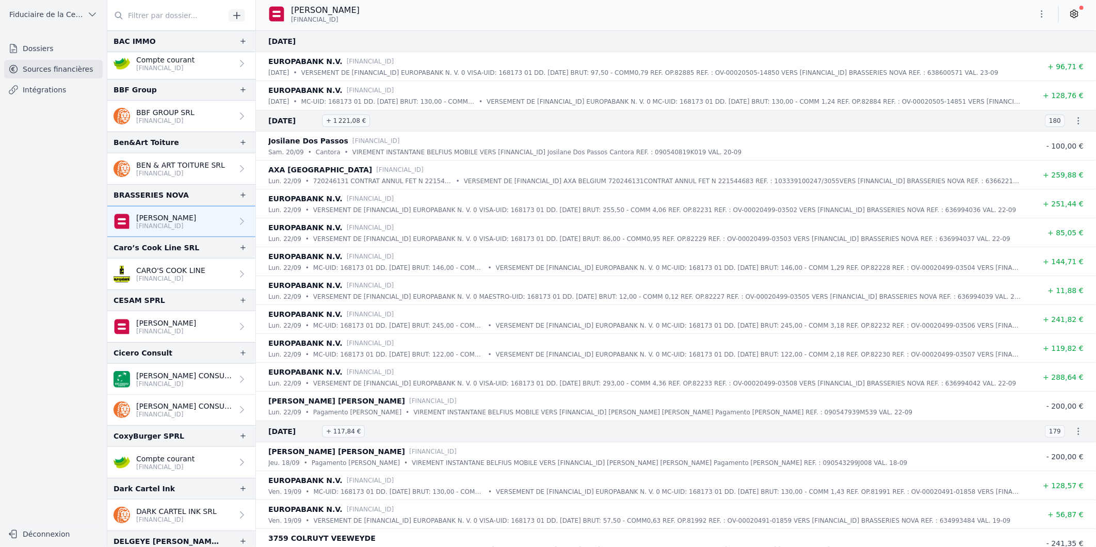
click at [151, 331] on p "[FINANCIAL_ID]" at bounding box center [166, 331] width 60 height 8
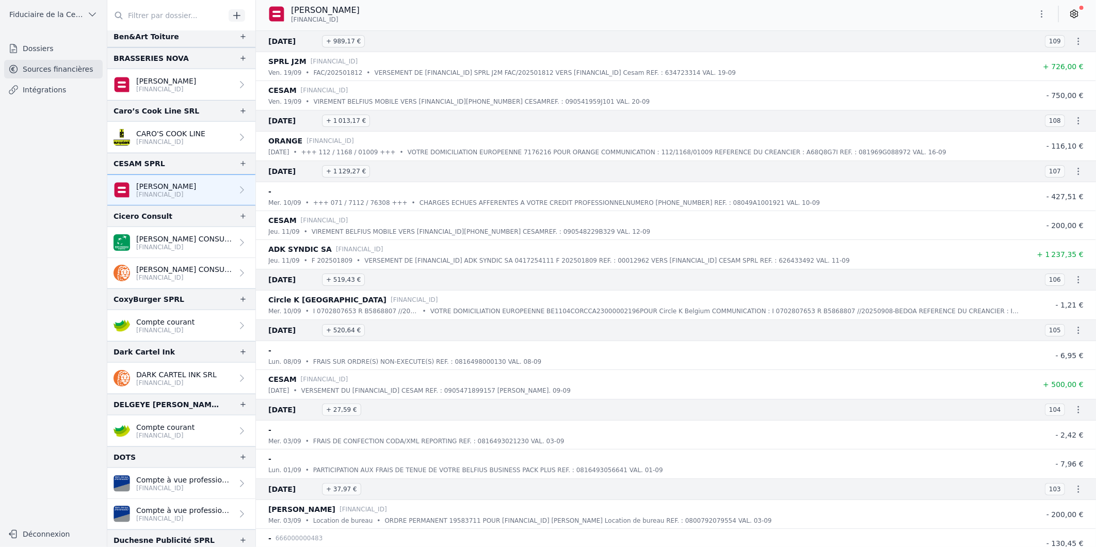
click at [143, 135] on p "CARO'S COOK LINE" at bounding box center [170, 134] width 69 height 10
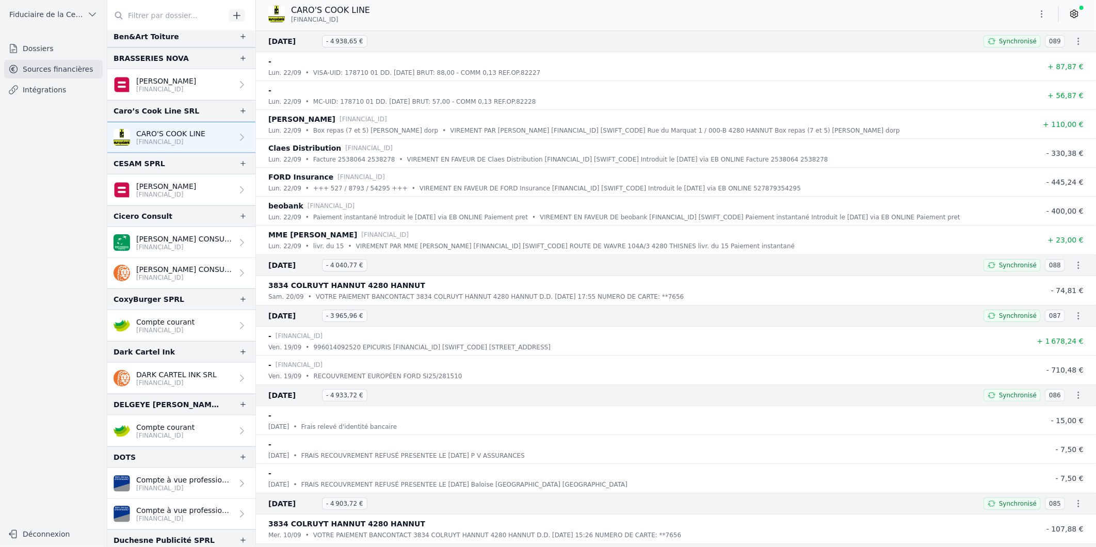
click at [1048, 13] on button "button" at bounding box center [1042, 14] width 21 height 17
click at [886, 1] on div at bounding box center [548, 273] width 1096 height 547
click at [1074, 16] on icon at bounding box center [1075, 14] width 10 height 10
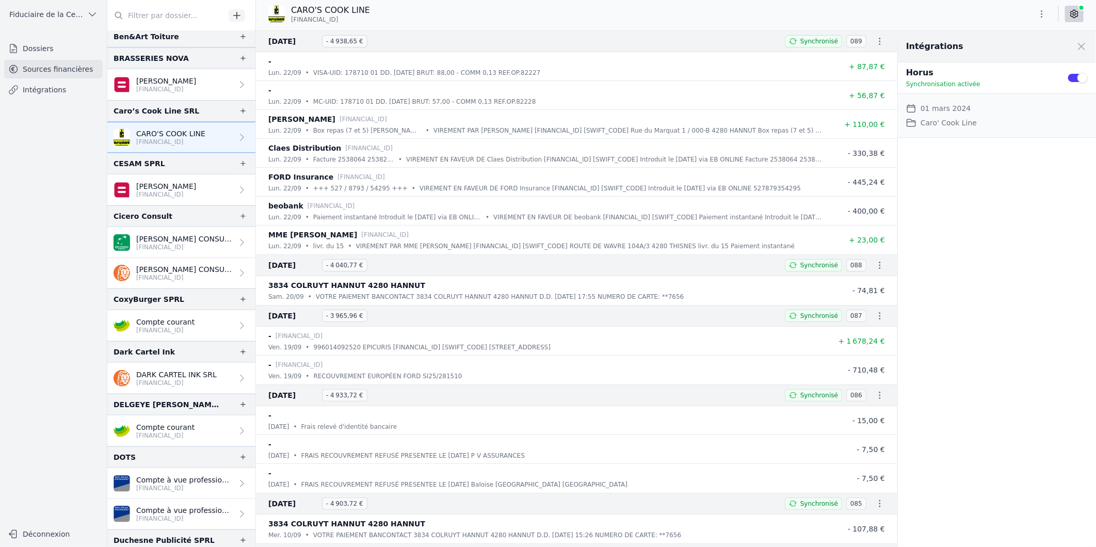
click at [1001, 150] on div "Intégrations Close panel Horus Synchronisation activée Use setting Date de débu…" at bounding box center [997, 289] width 198 height 516
click at [157, 43] on div "Ben&Art Toiture" at bounding box center [181, 37] width 148 height 22
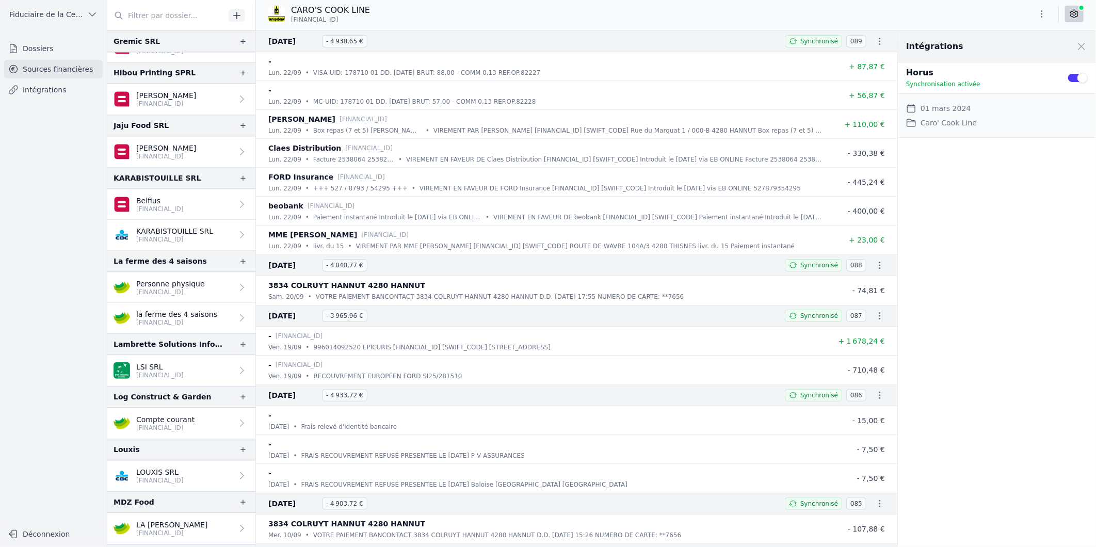
scroll to position [1606, 0]
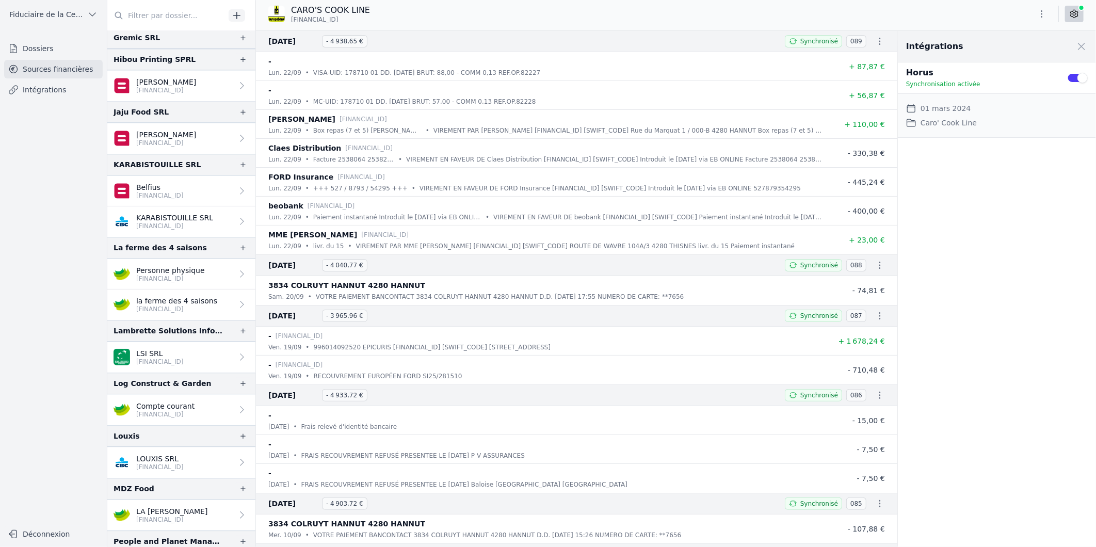
click at [184, 213] on link "KARABISTOUILLE SRL BE02 7320 8193 4840" at bounding box center [181, 221] width 148 height 30
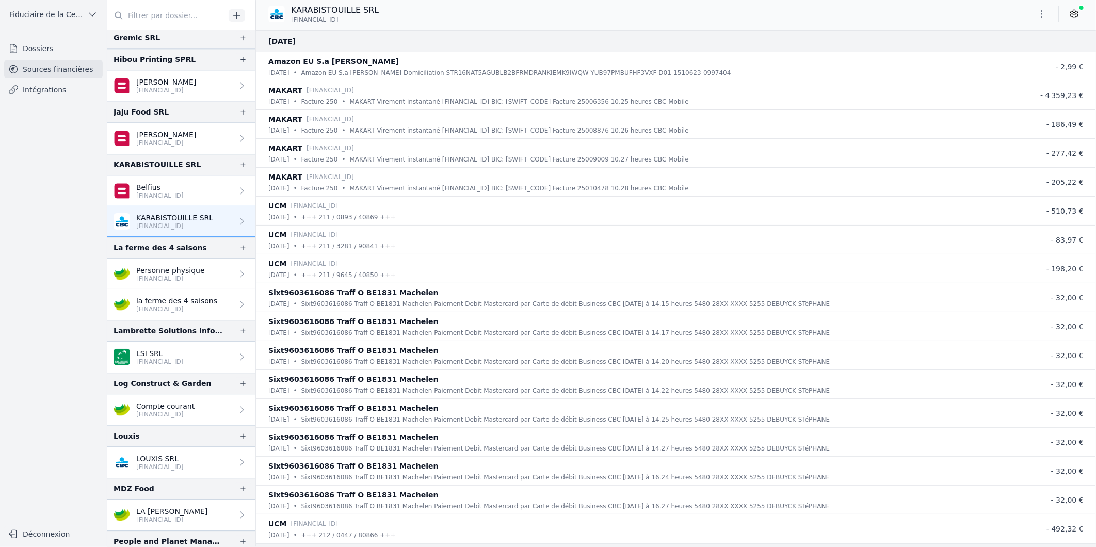
click at [178, 192] on p "BE56 0689 4601 8088" at bounding box center [159, 196] width 47 height 8
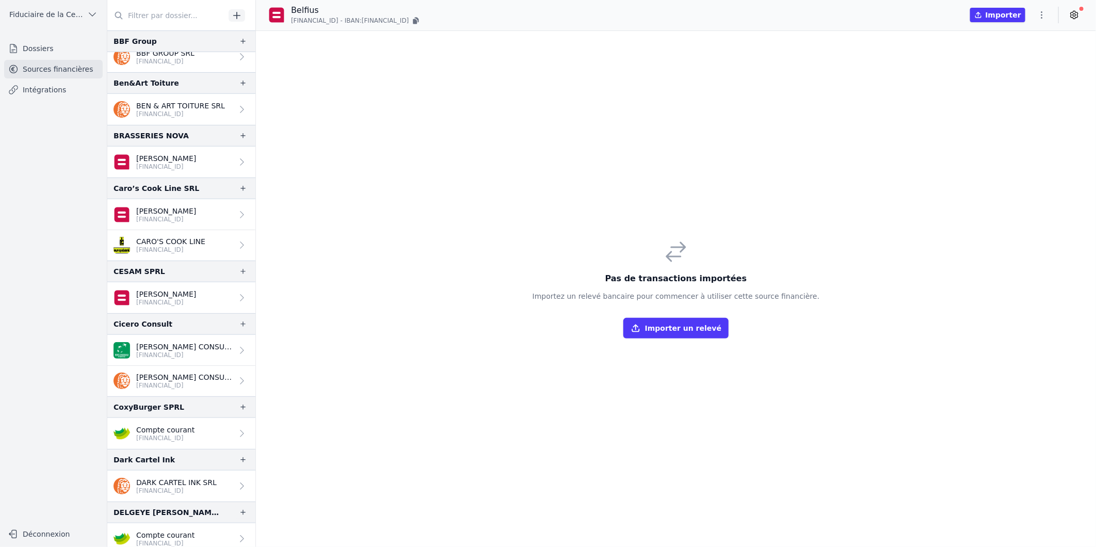
scroll to position [458, 0]
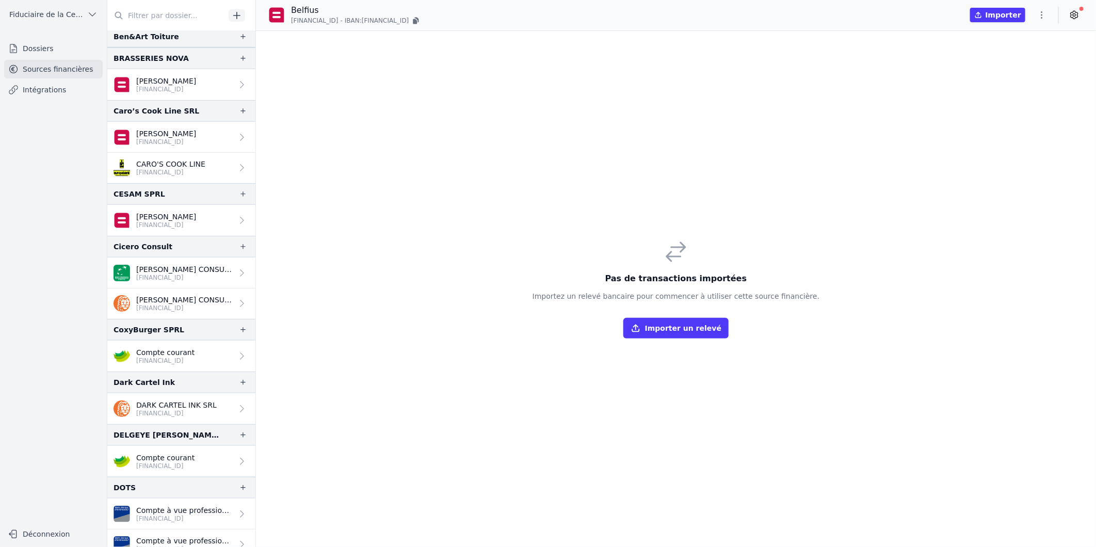
click at [174, 131] on p "Caroline Cornez" at bounding box center [166, 134] width 60 height 10
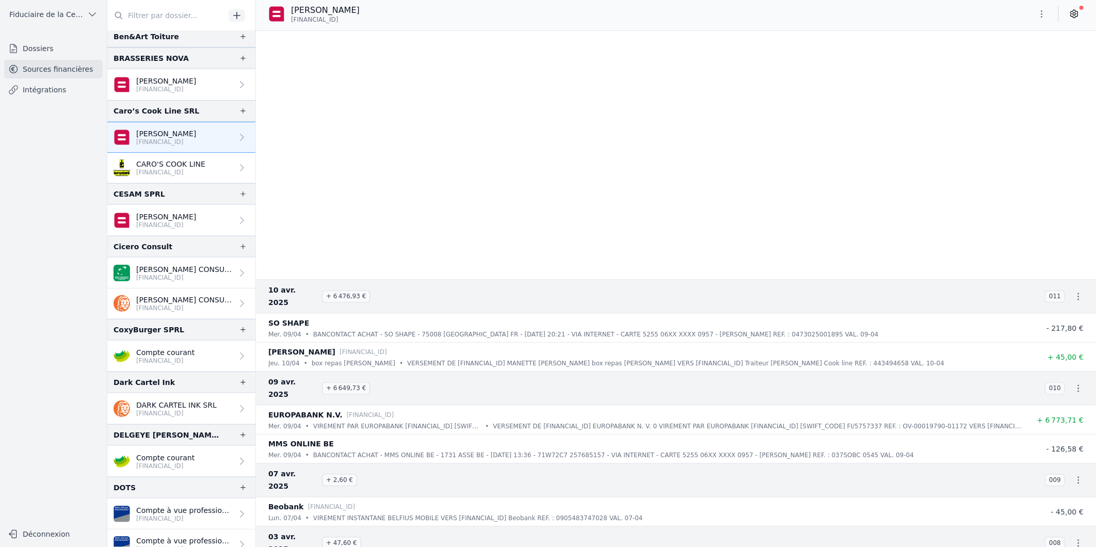
scroll to position [3642, 0]
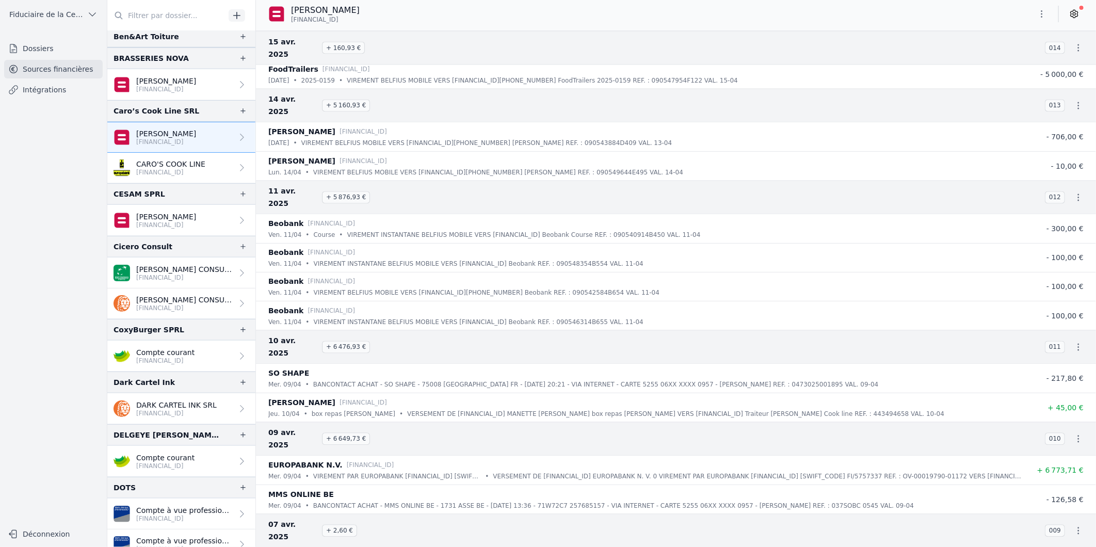
click at [1072, 12] on icon at bounding box center [1075, 14] width 10 height 10
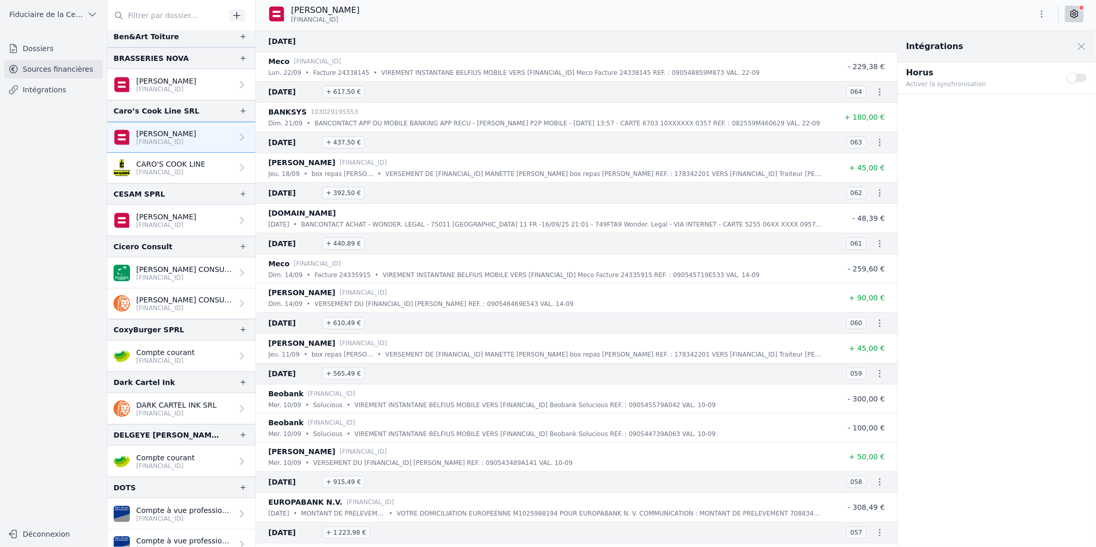
click at [1080, 78] on button "Use setting" at bounding box center [1078, 78] width 21 height 10
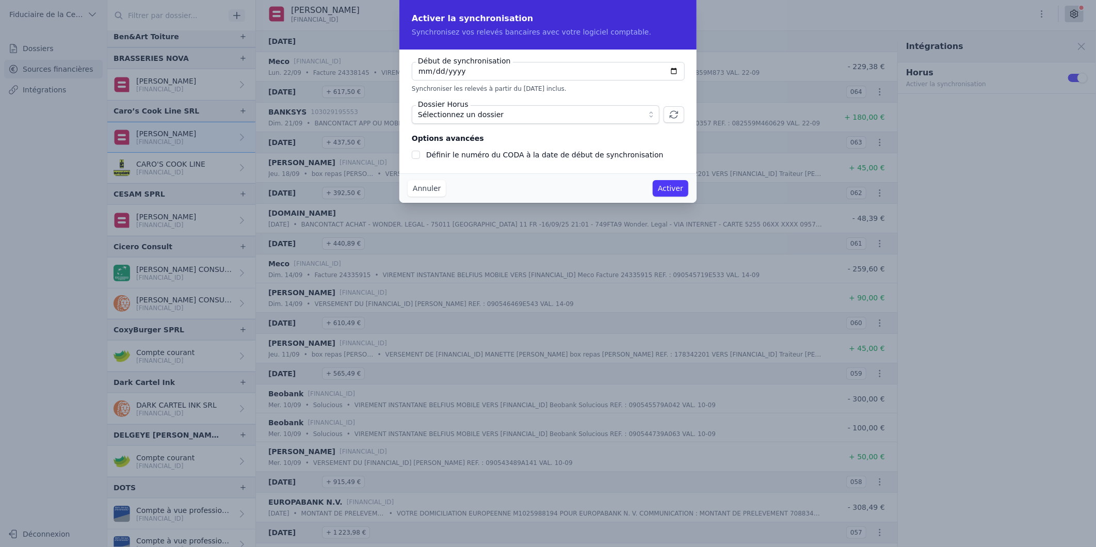
checkbox input "false"
type input "2025-09-06"
type input "2025-09-01"
type input "2025-02-01"
click at [625, 109] on span "Sélectionnez un dossier" at bounding box center [528, 114] width 221 height 12
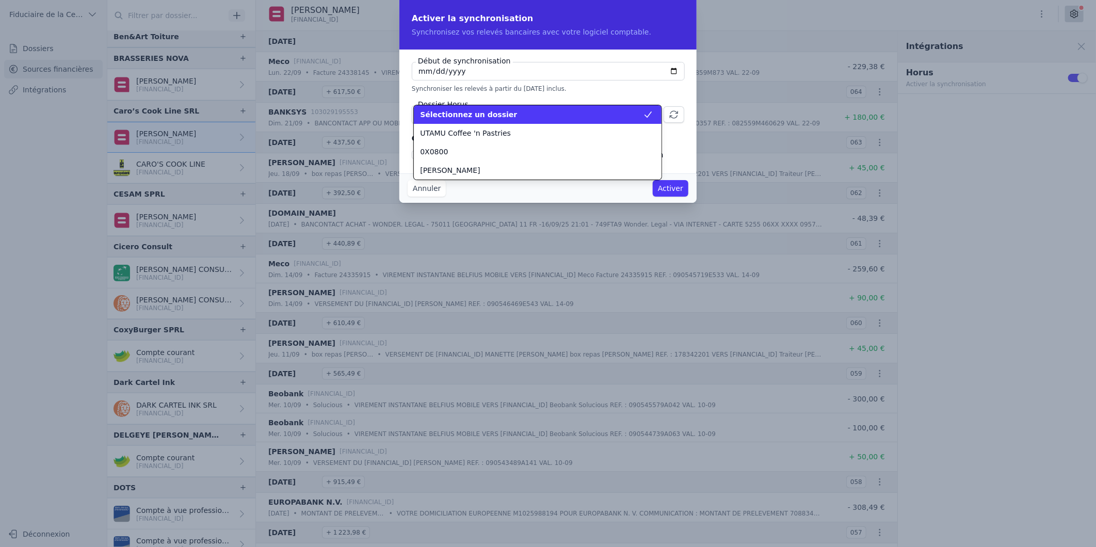
scroll to position [501, 0]
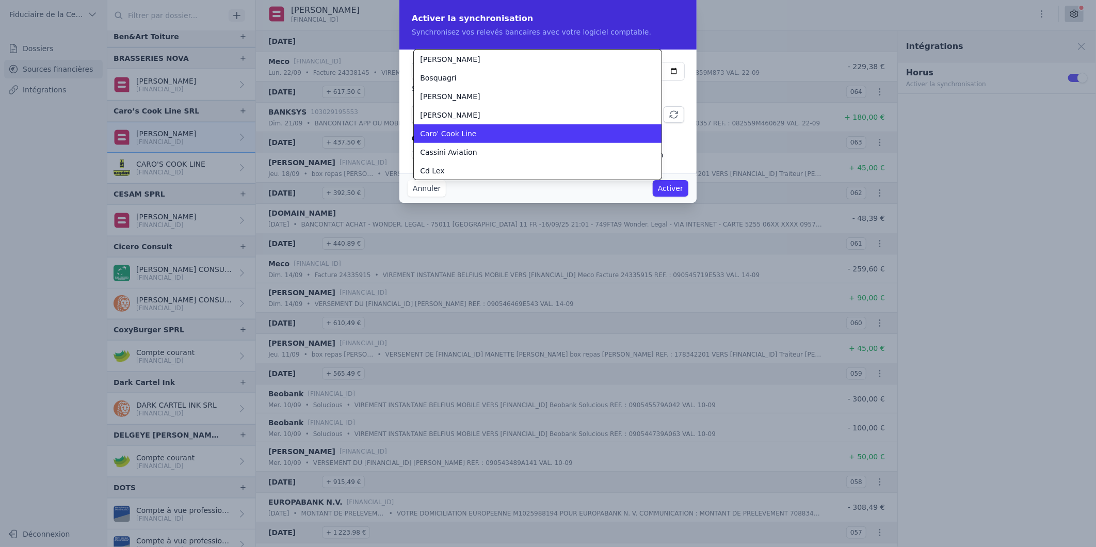
click at [511, 130] on div "Caro' Cook Line" at bounding box center [531, 134] width 223 height 10
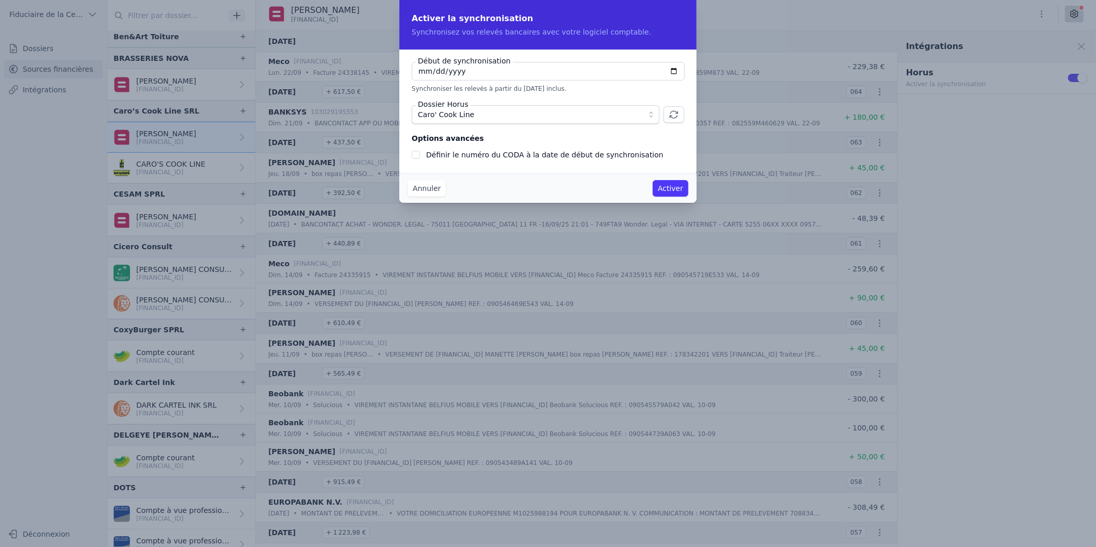
click at [677, 187] on button "Activer" at bounding box center [671, 188] width 36 height 17
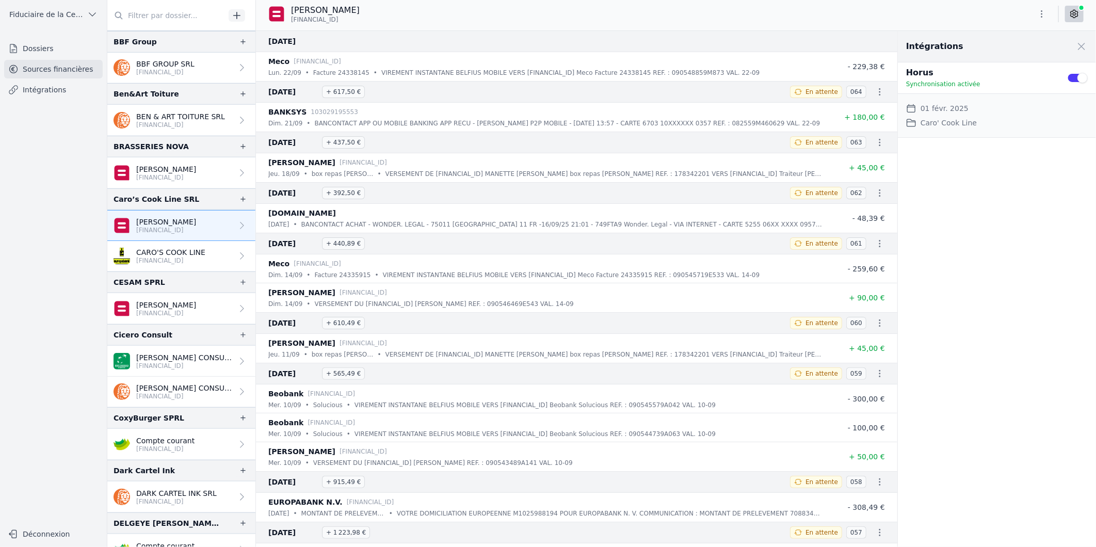
scroll to position [401, 0]
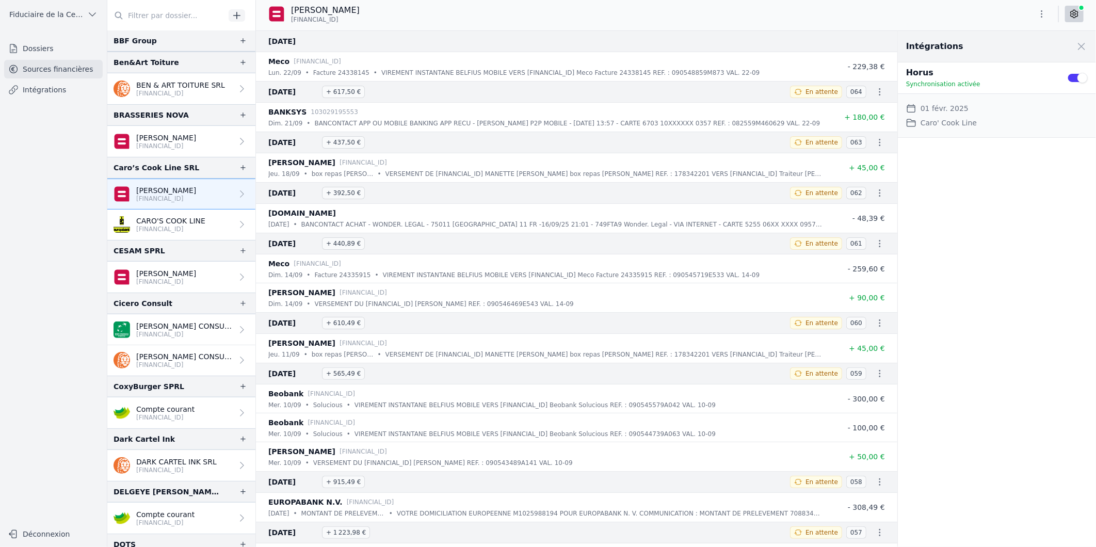
click at [181, 199] on p "[FINANCIAL_ID]" at bounding box center [166, 199] width 60 height 8
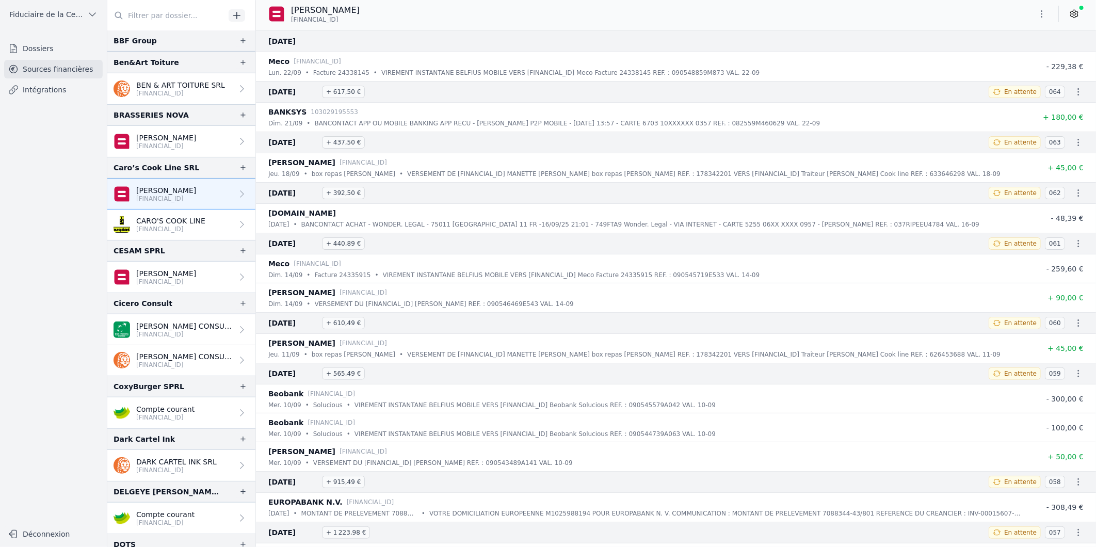
drag, startPoint x: 352, startPoint y: 21, endPoint x: 292, endPoint y: 23, distance: 59.9
click at [292, 23] on div "[PERSON_NAME] [FINANCIAL_ID]" at bounding box center [318, 14] width 100 height 20
drag, startPoint x: 292, startPoint y: 23, endPoint x: 292, endPoint y: 18, distance: 5.7
copy span "[FINANCIAL_ID]"
click at [212, 230] on link "CARO'S COOK LINE [FINANCIAL_ID]" at bounding box center [181, 225] width 148 height 30
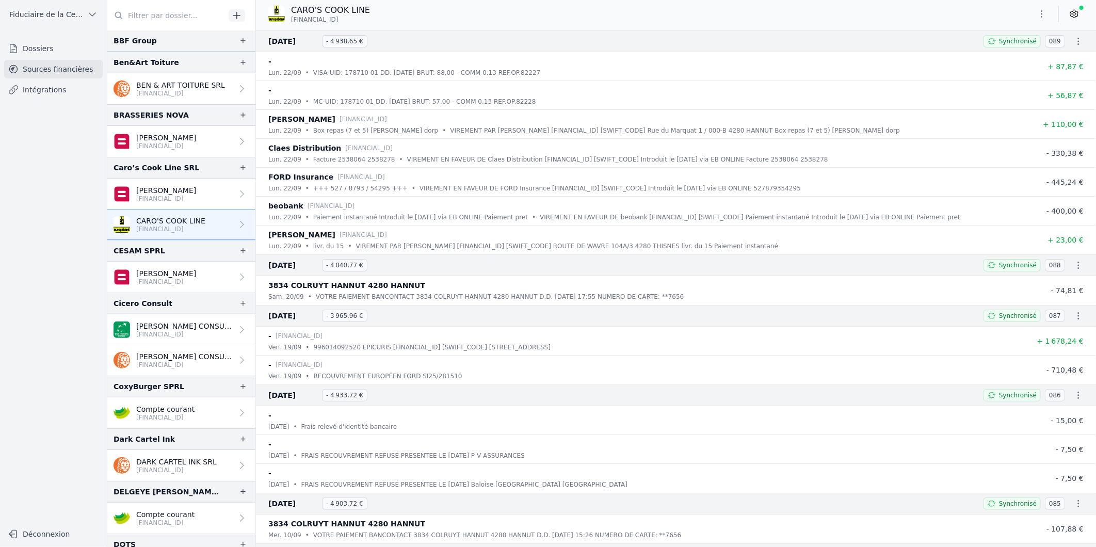
drag, startPoint x: 353, startPoint y: 20, endPoint x: 290, endPoint y: 21, distance: 63.0
click at [290, 21] on div "CARO'S COOK LINE [FINANCIAL_ID]" at bounding box center [319, 14] width 102 height 20
copy span "[FINANCIAL_ID]"
click at [171, 188] on p "[PERSON_NAME]" at bounding box center [166, 190] width 60 height 10
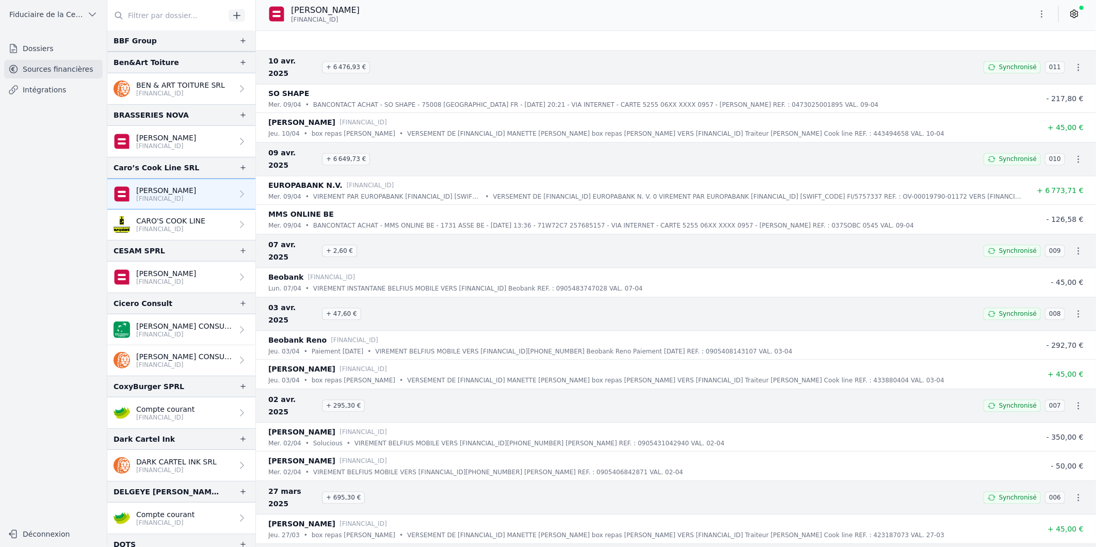
scroll to position [4049, 0]
